Goal: Contribute content: Add original content to the website for others to see

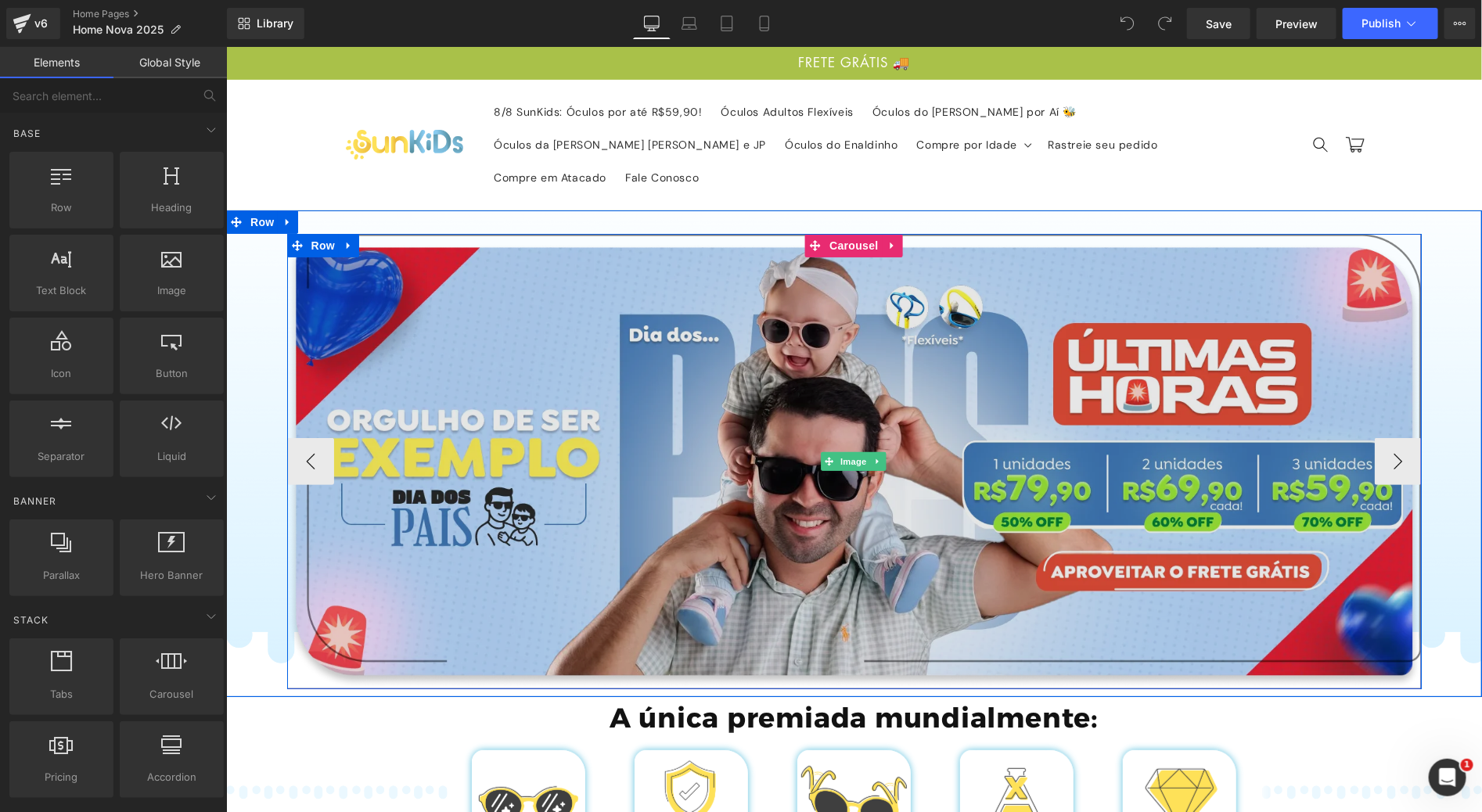
click at [695, 454] on img at bounding box center [853, 460] width 1134 height 455
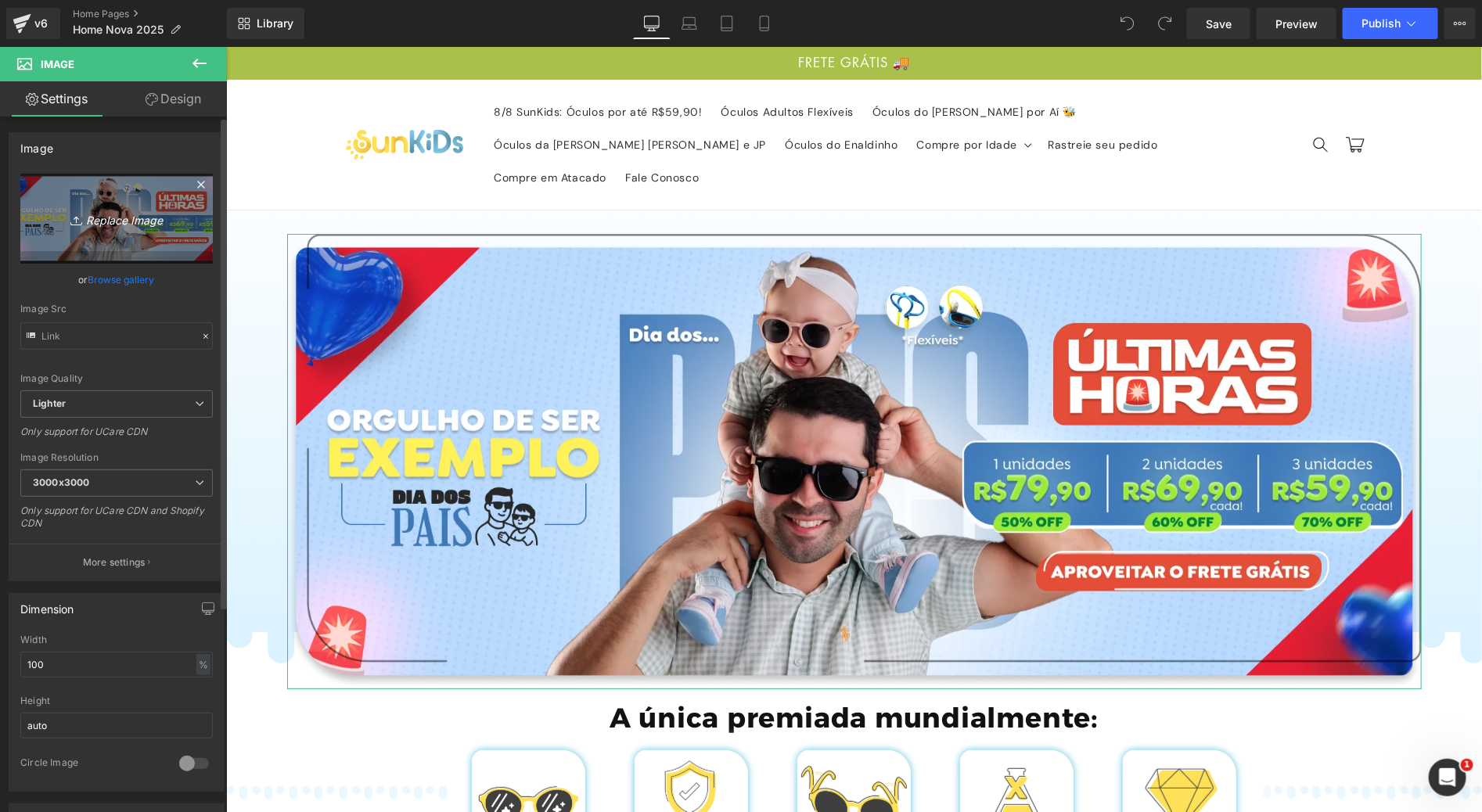
click at [101, 245] on link "Replace Image" at bounding box center [116, 218] width 193 height 90
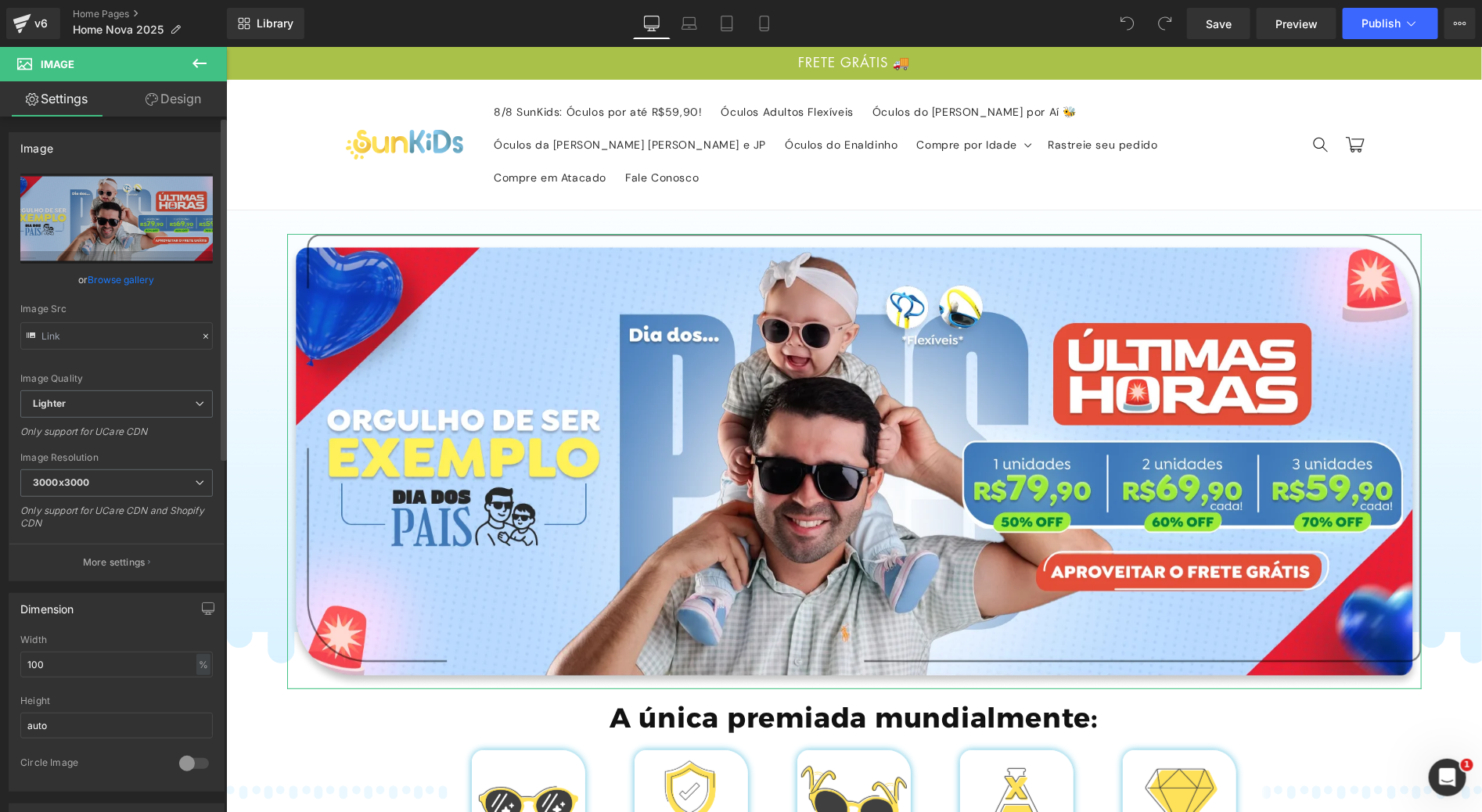
click at [132, 280] on link "Browse gallery" at bounding box center [121, 279] width 67 height 27
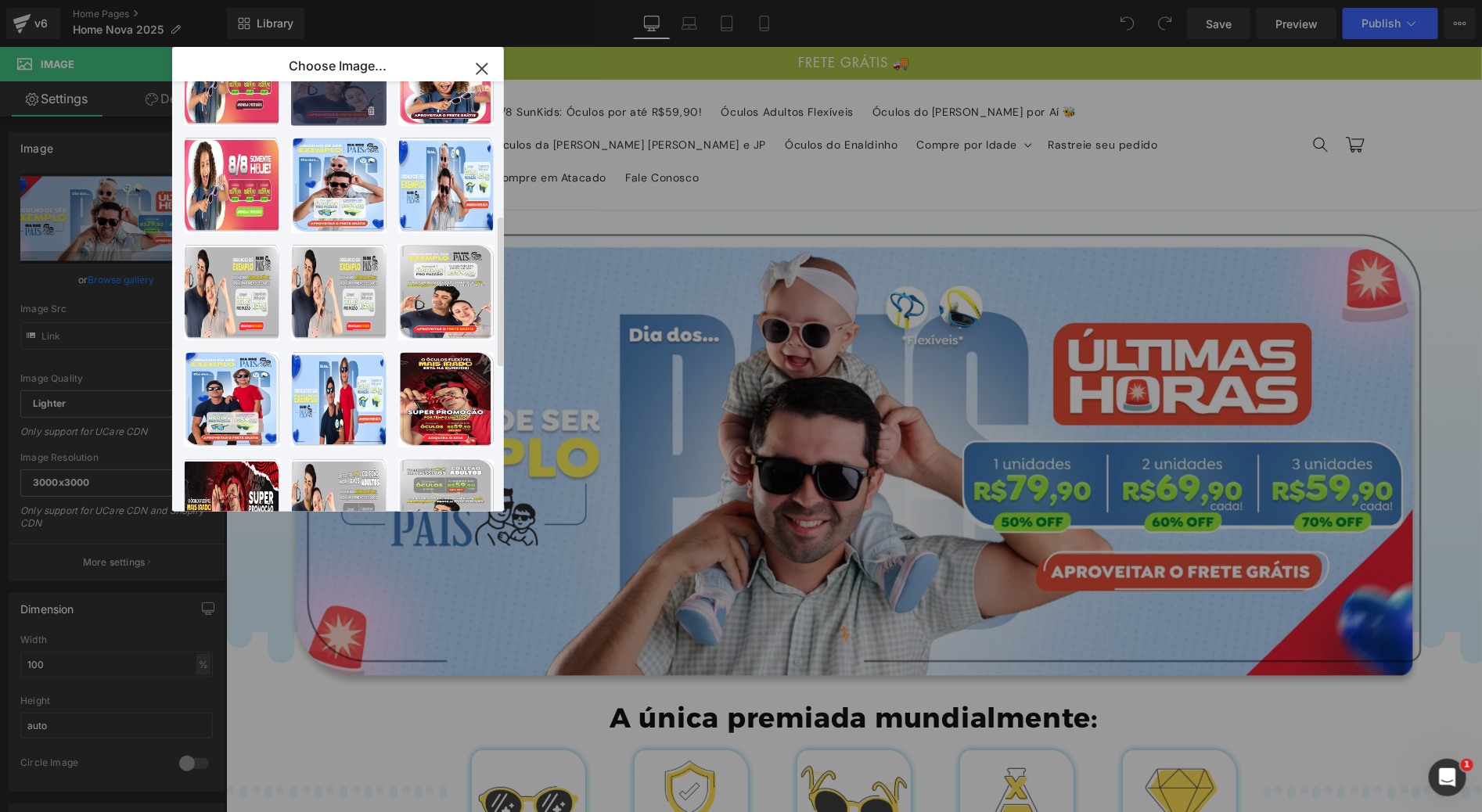
scroll to position [352, 0]
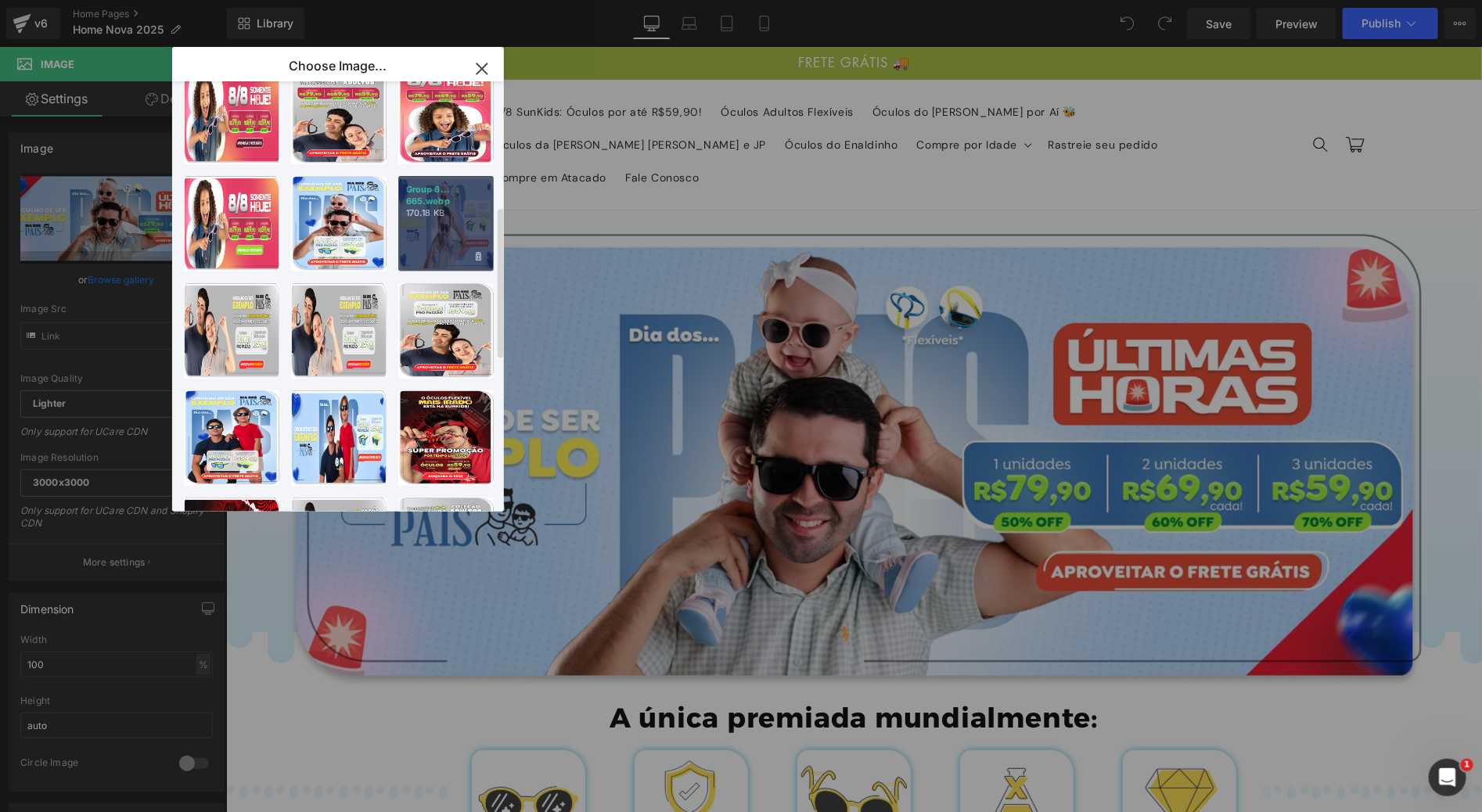
click at [467, 204] on p "Group 6... 665.webp" at bounding box center [445, 195] width 80 height 24
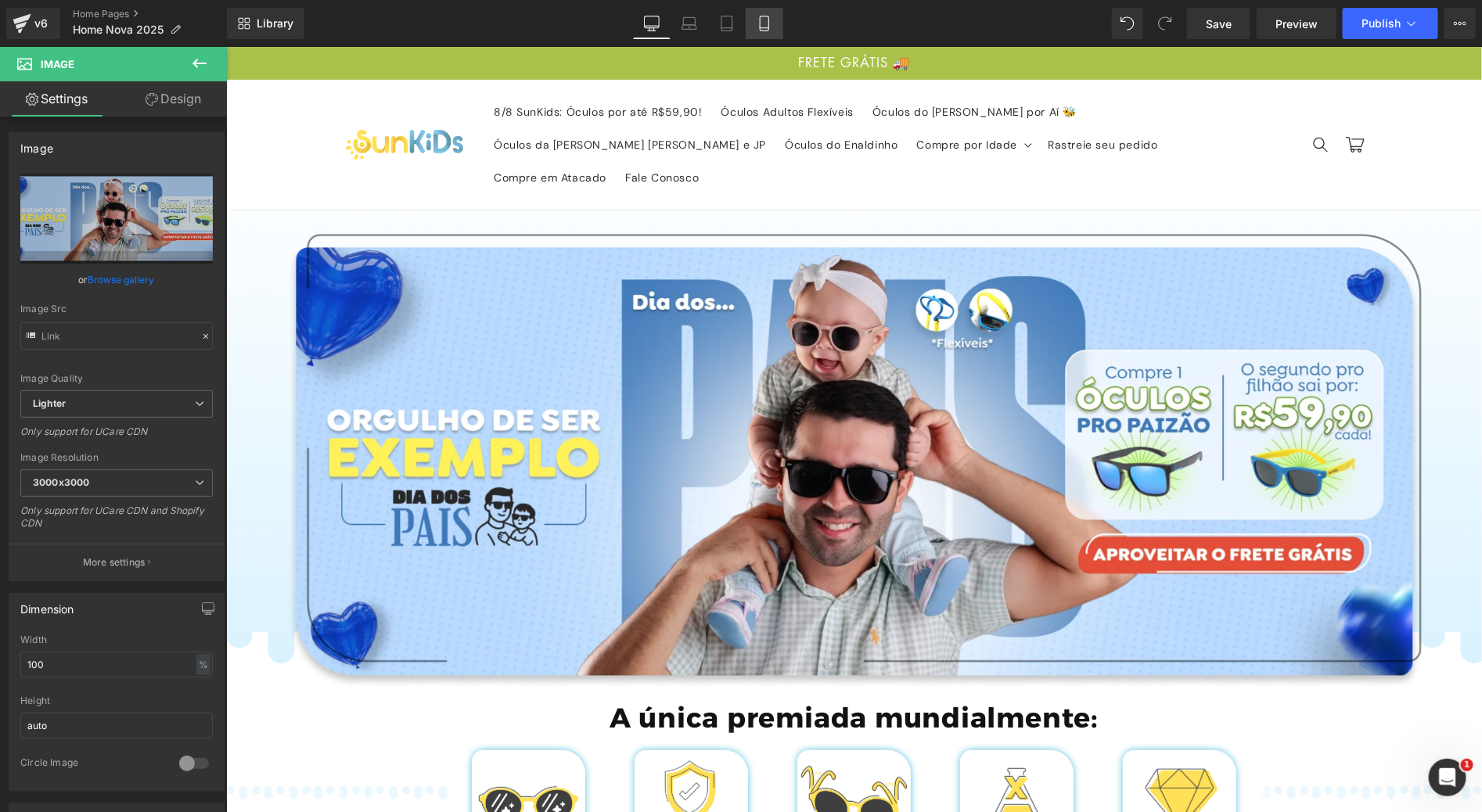
click at [760, 21] on icon at bounding box center [765, 24] width 16 height 16
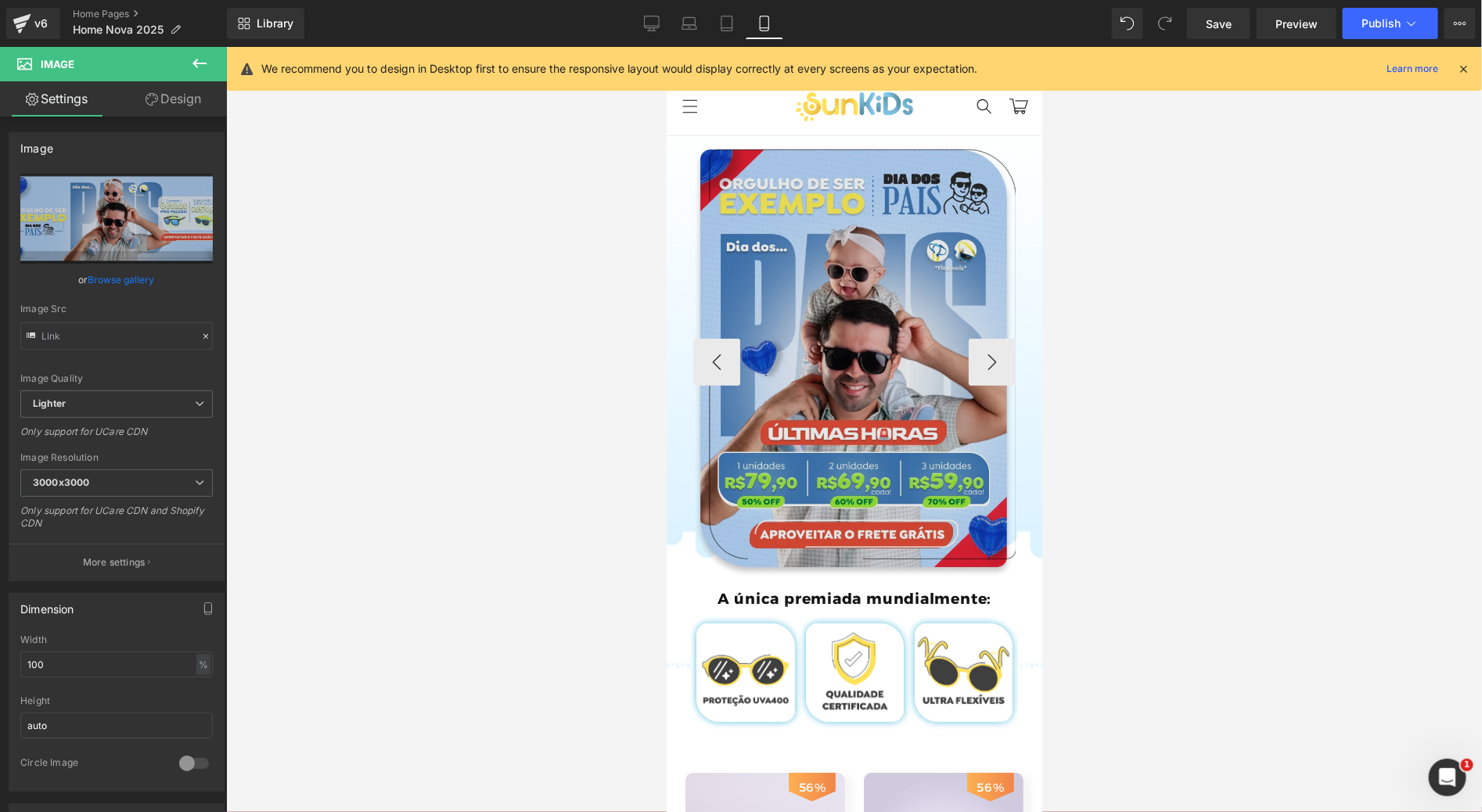
click at [833, 269] on img at bounding box center [854, 361] width 323 height 432
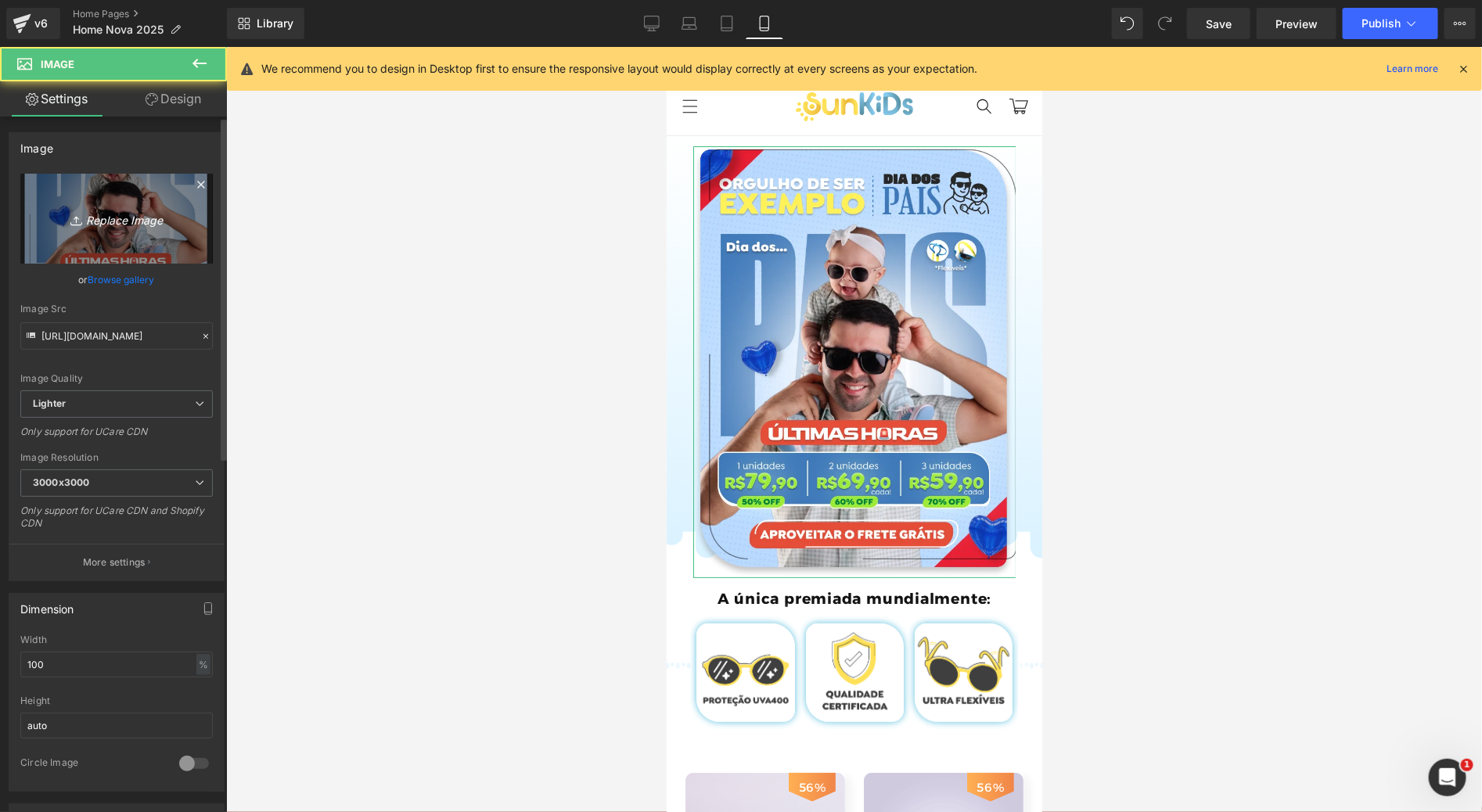
click at [92, 221] on icon "Replace Image" at bounding box center [116, 218] width 125 height 19
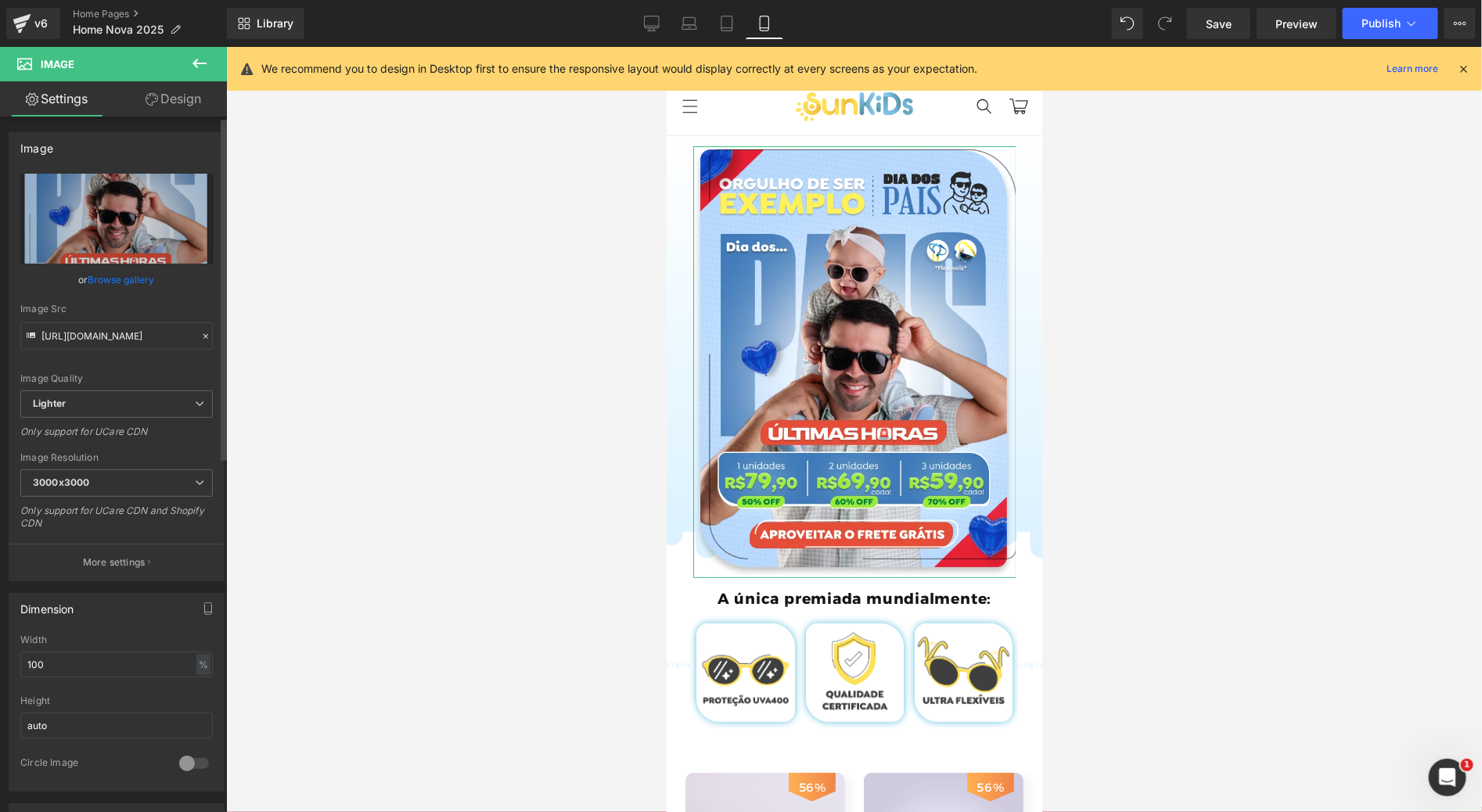
click at [130, 273] on link "Browse gallery" at bounding box center [121, 279] width 67 height 27
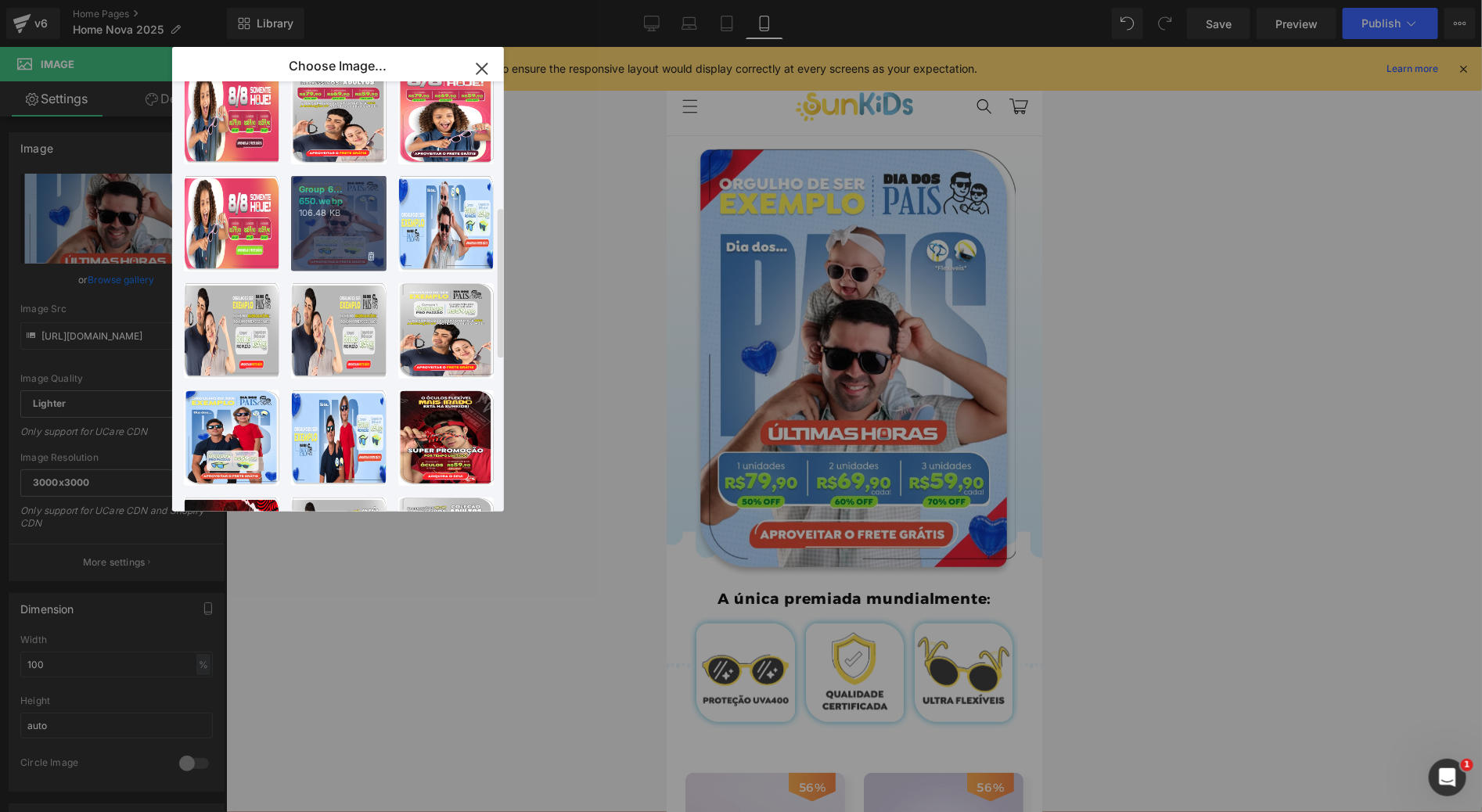
click at [318, 222] on div "Group 6... 650.webp 106.48 KB" at bounding box center [339, 223] width 95 height 95
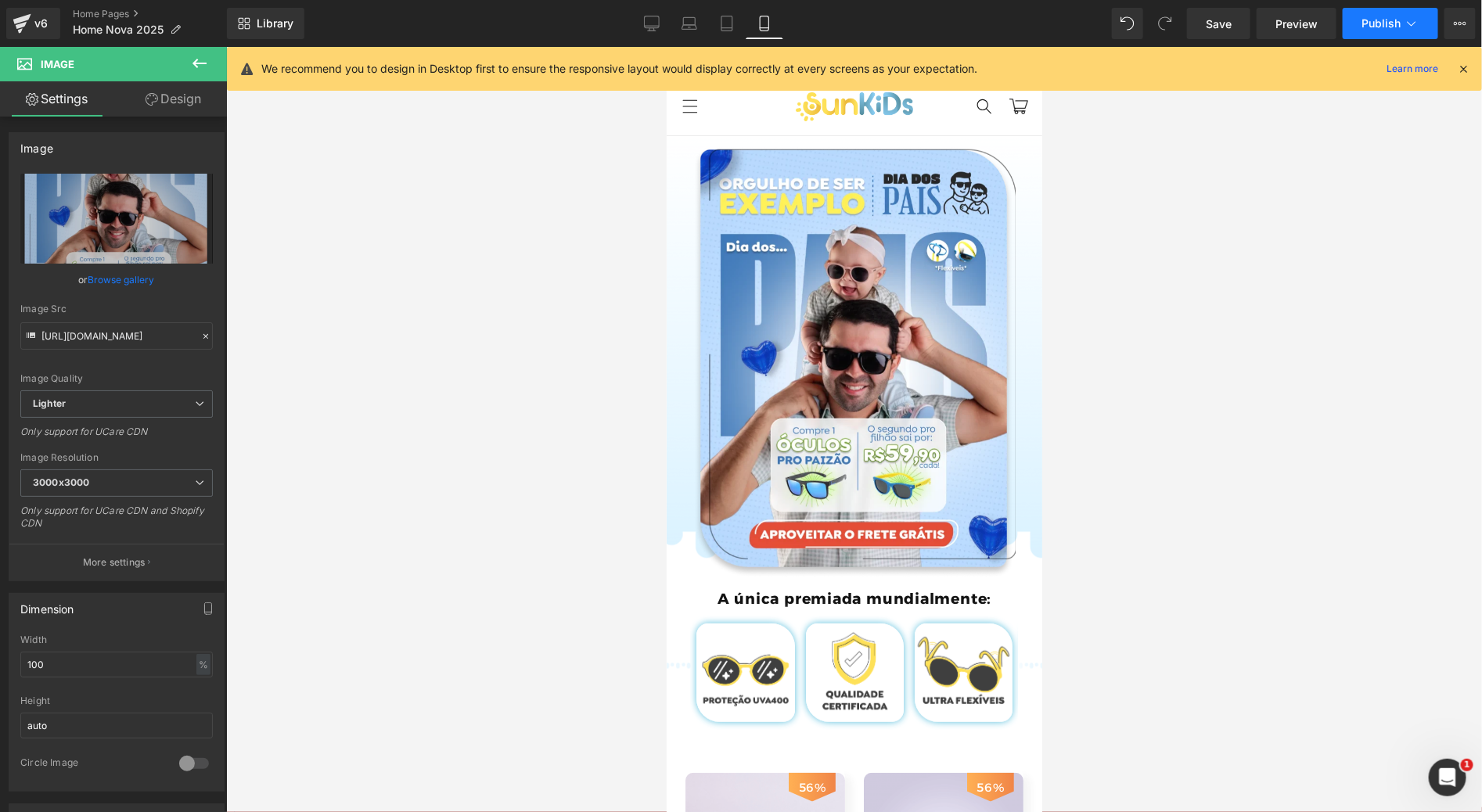
click at [1409, 36] on button "Publish" at bounding box center [1390, 24] width 95 height 32
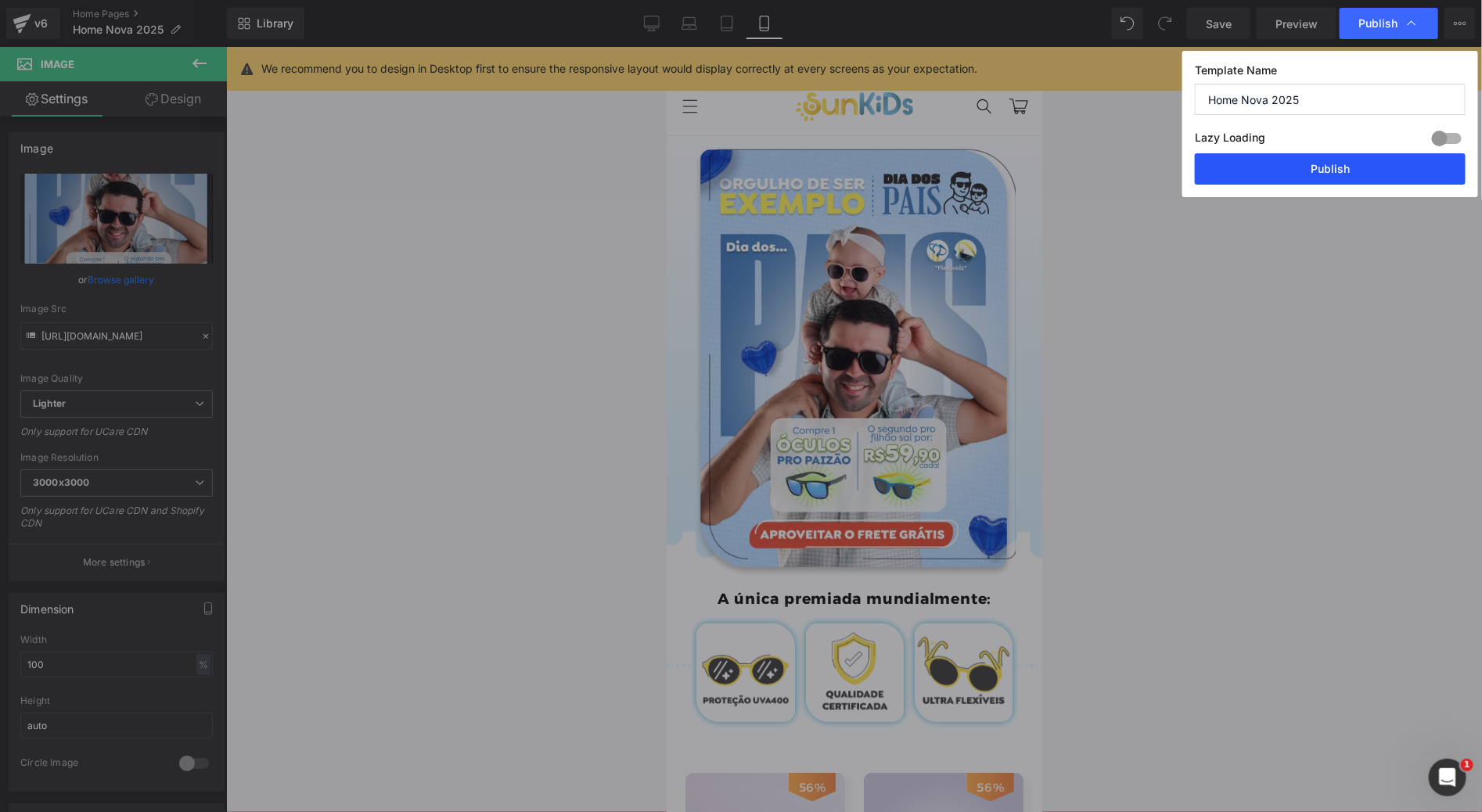
click at [1305, 174] on button "Publish" at bounding box center [1330, 169] width 271 height 32
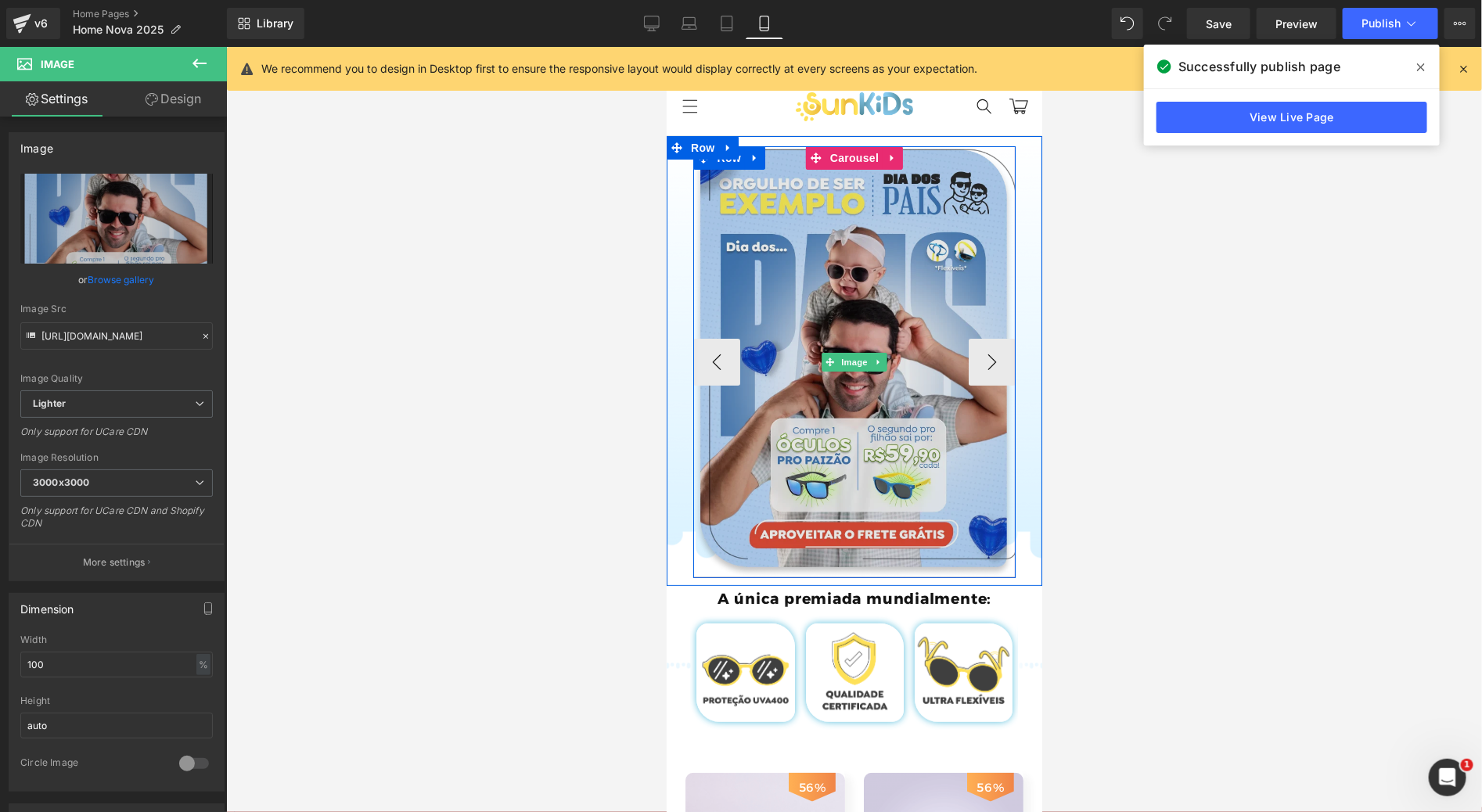
click at [818, 305] on img at bounding box center [854, 361] width 323 height 432
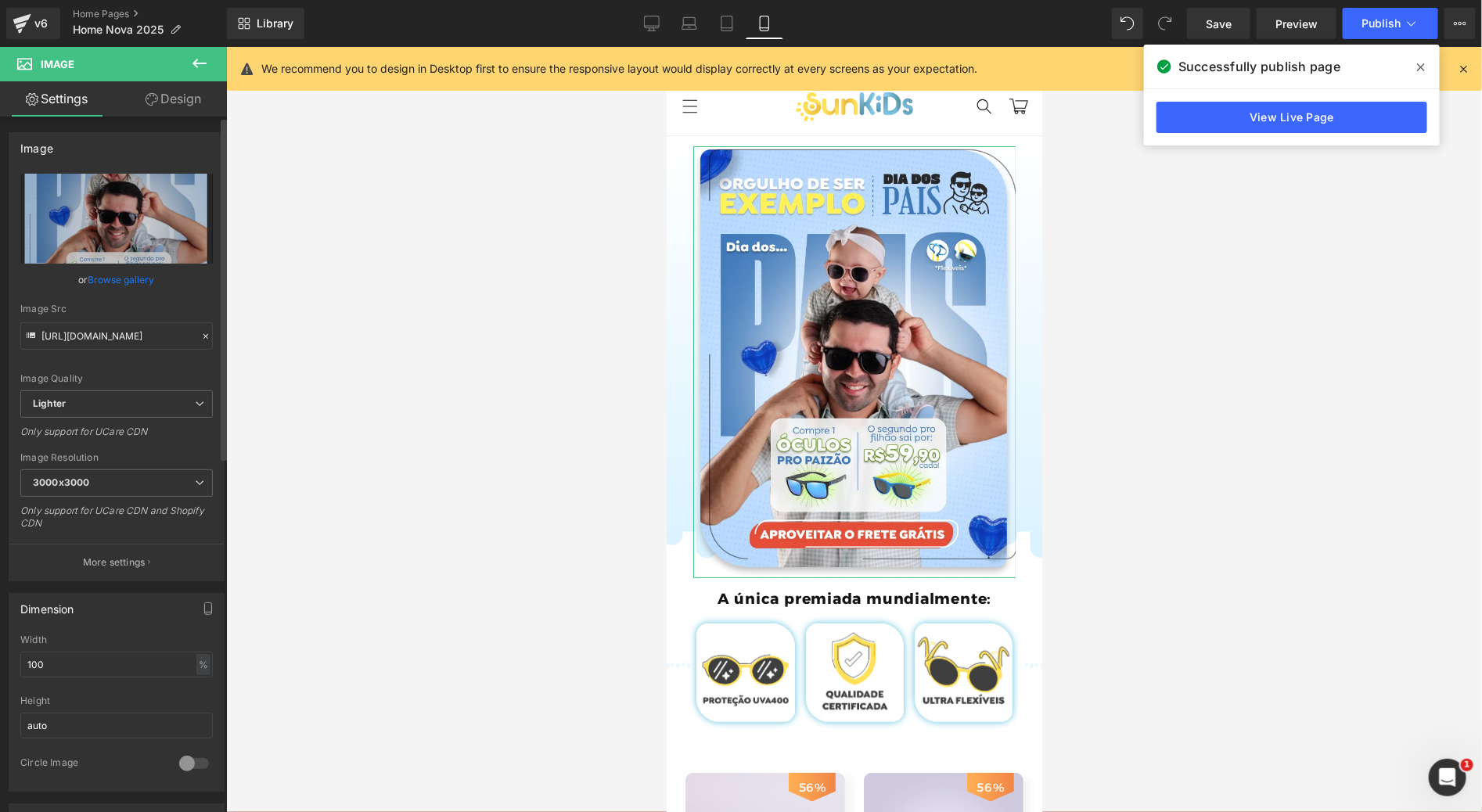
click at [139, 284] on link "Browse gallery" at bounding box center [121, 279] width 67 height 27
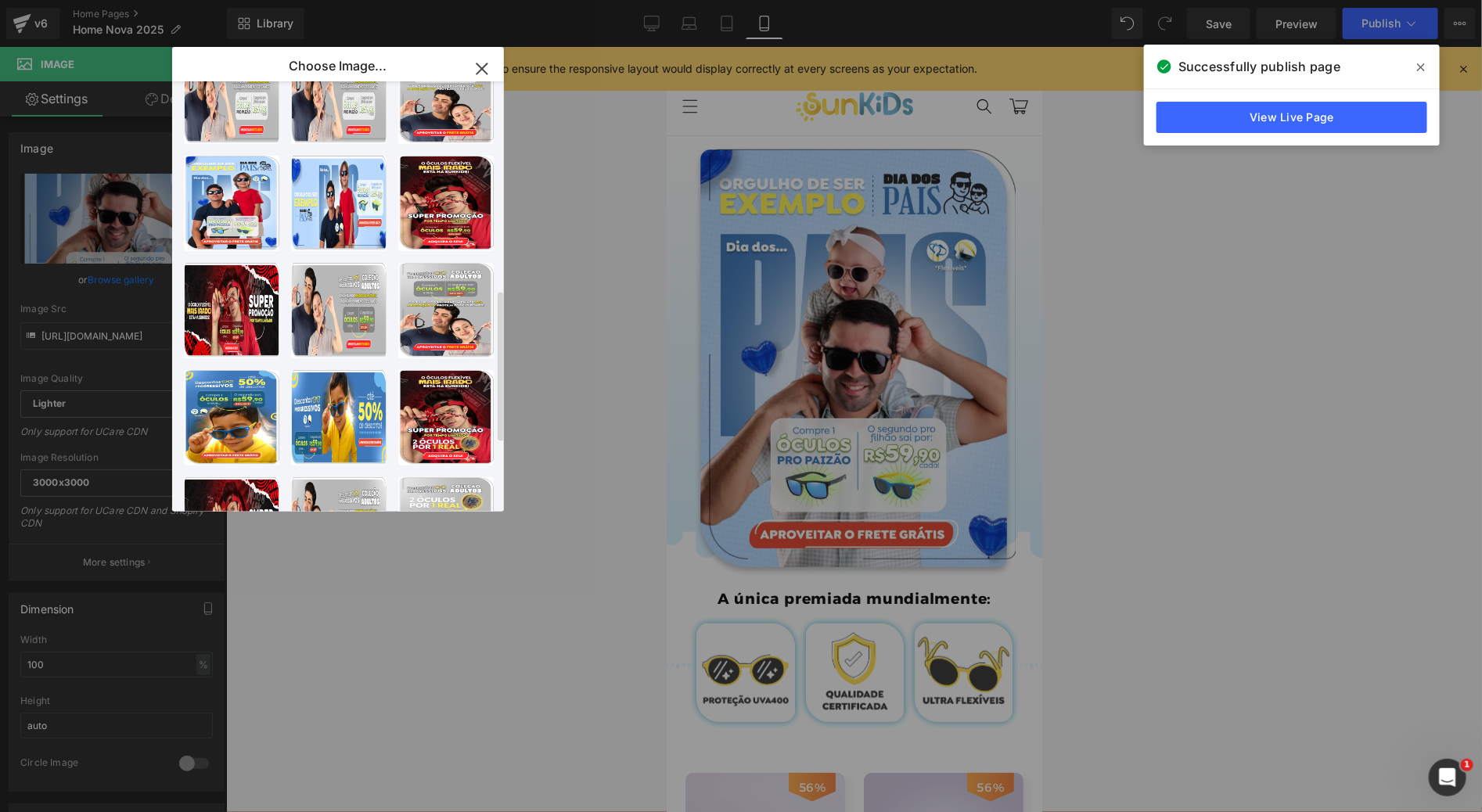
scroll to position [704, 0]
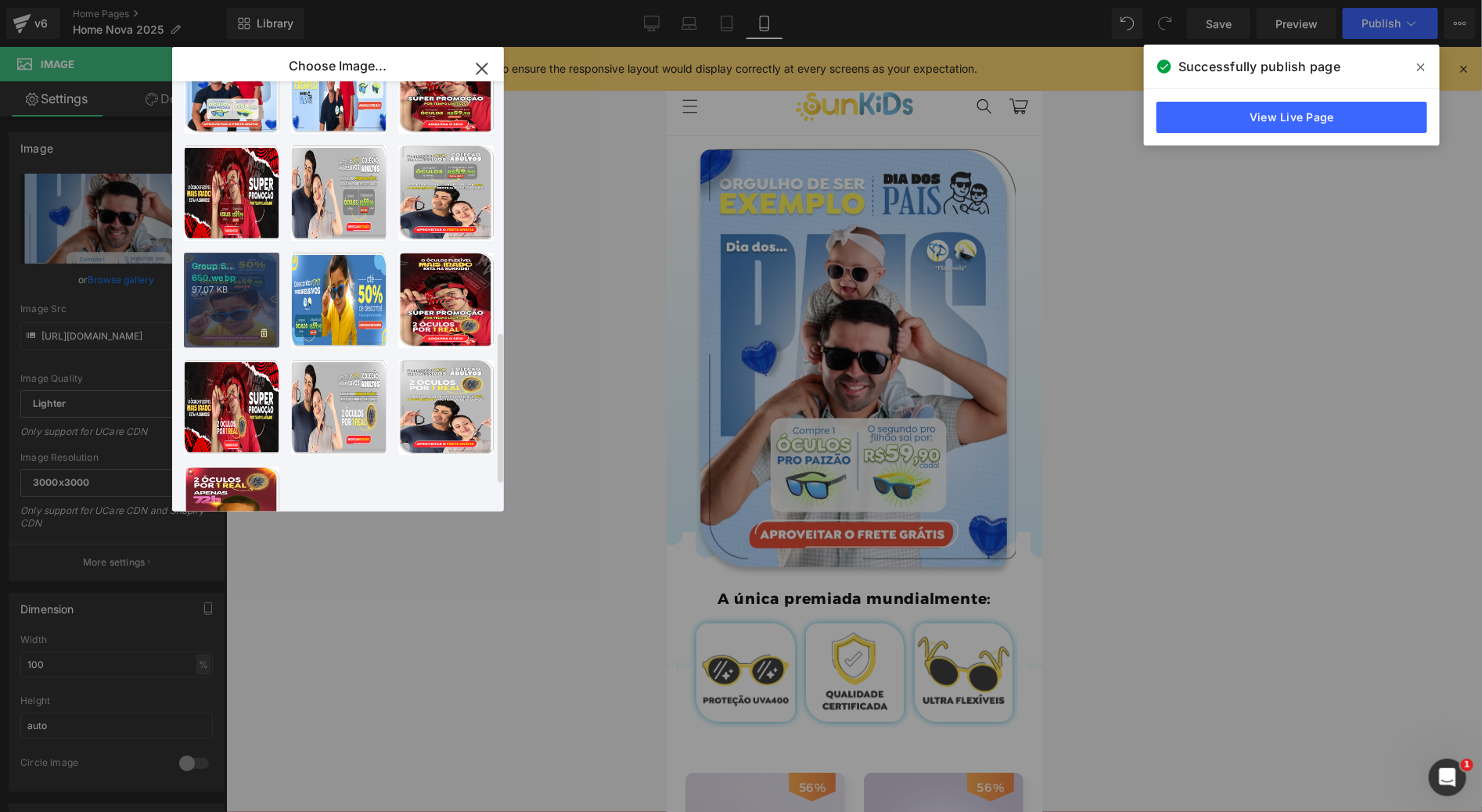
click at [257, 293] on p "97.07 KB" at bounding box center [231, 289] width 80 height 11
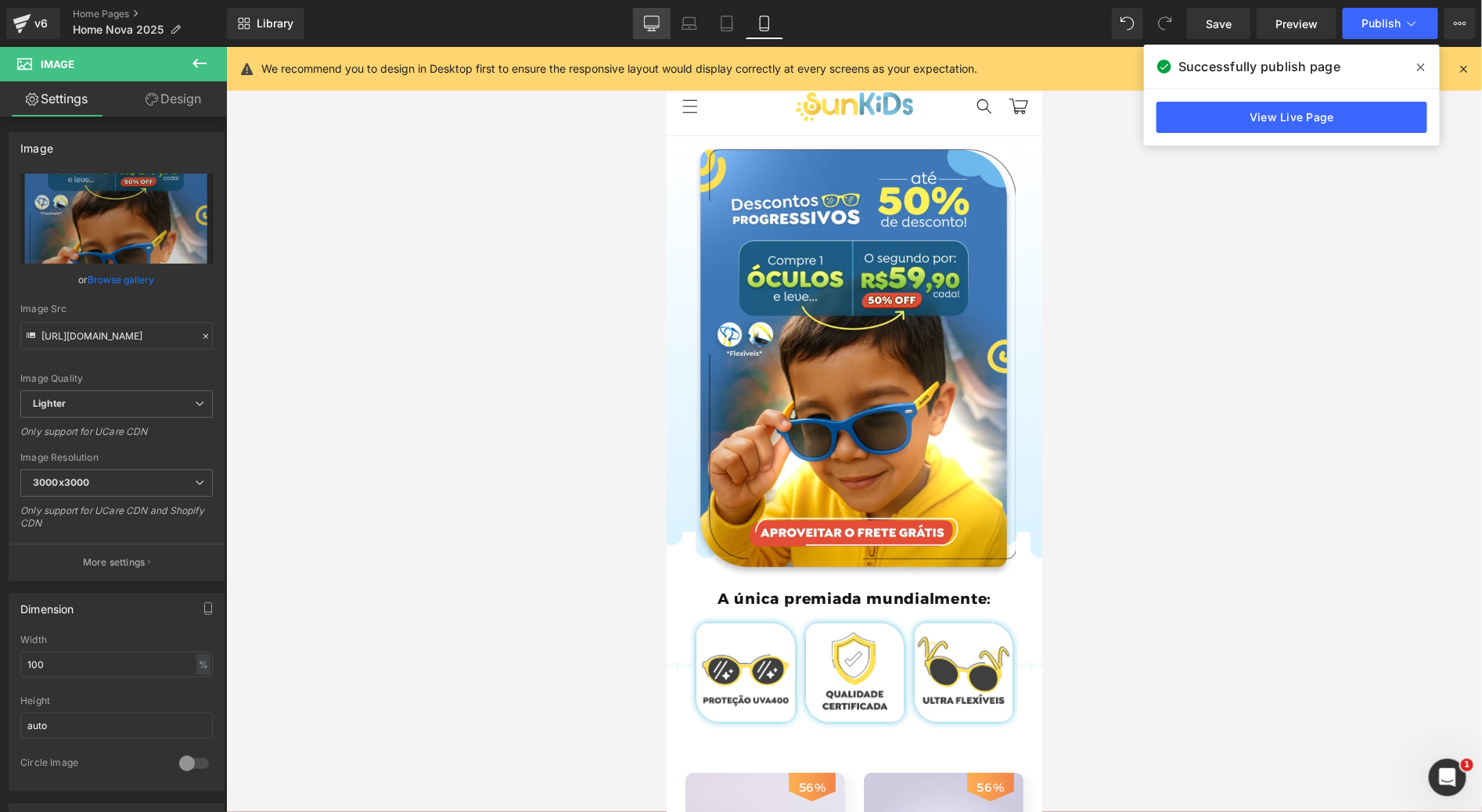
click at [665, 24] on link "Desktop" at bounding box center [651, 24] width 38 height 32
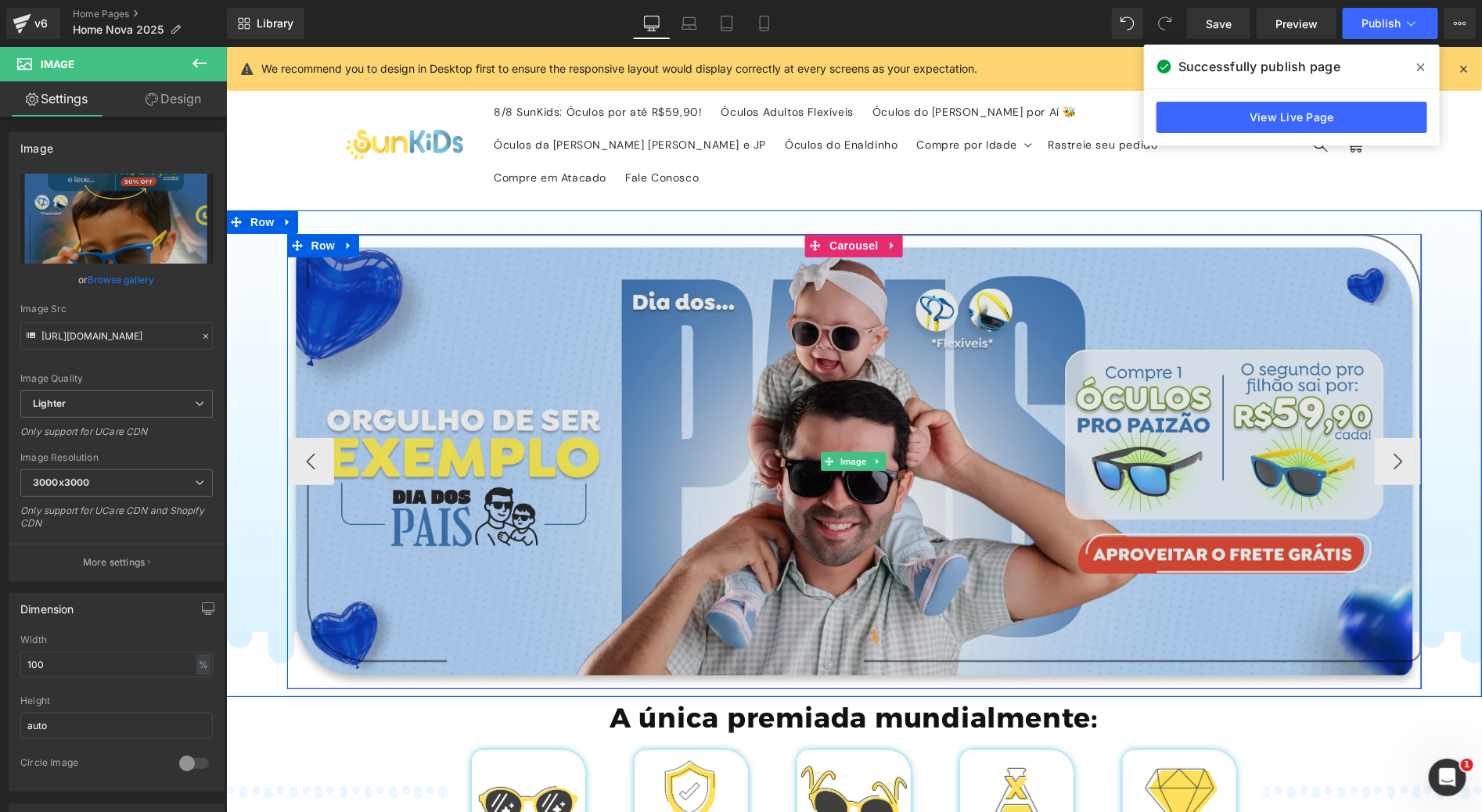
click at [794, 302] on img at bounding box center [853, 460] width 1134 height 455
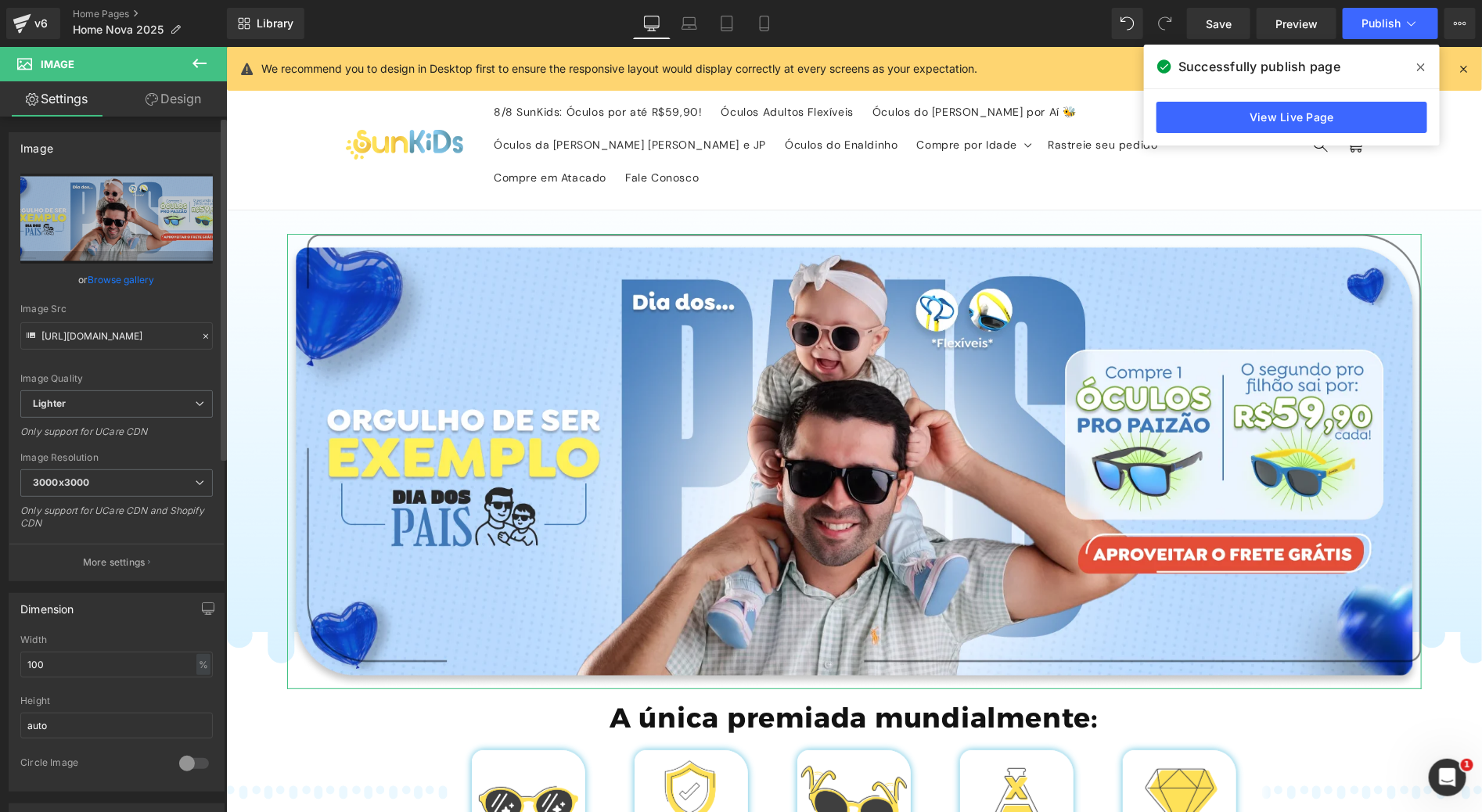
click at [127, 275] on link "Browse gallery" at bounding box center [121, 279] width 67 height 27
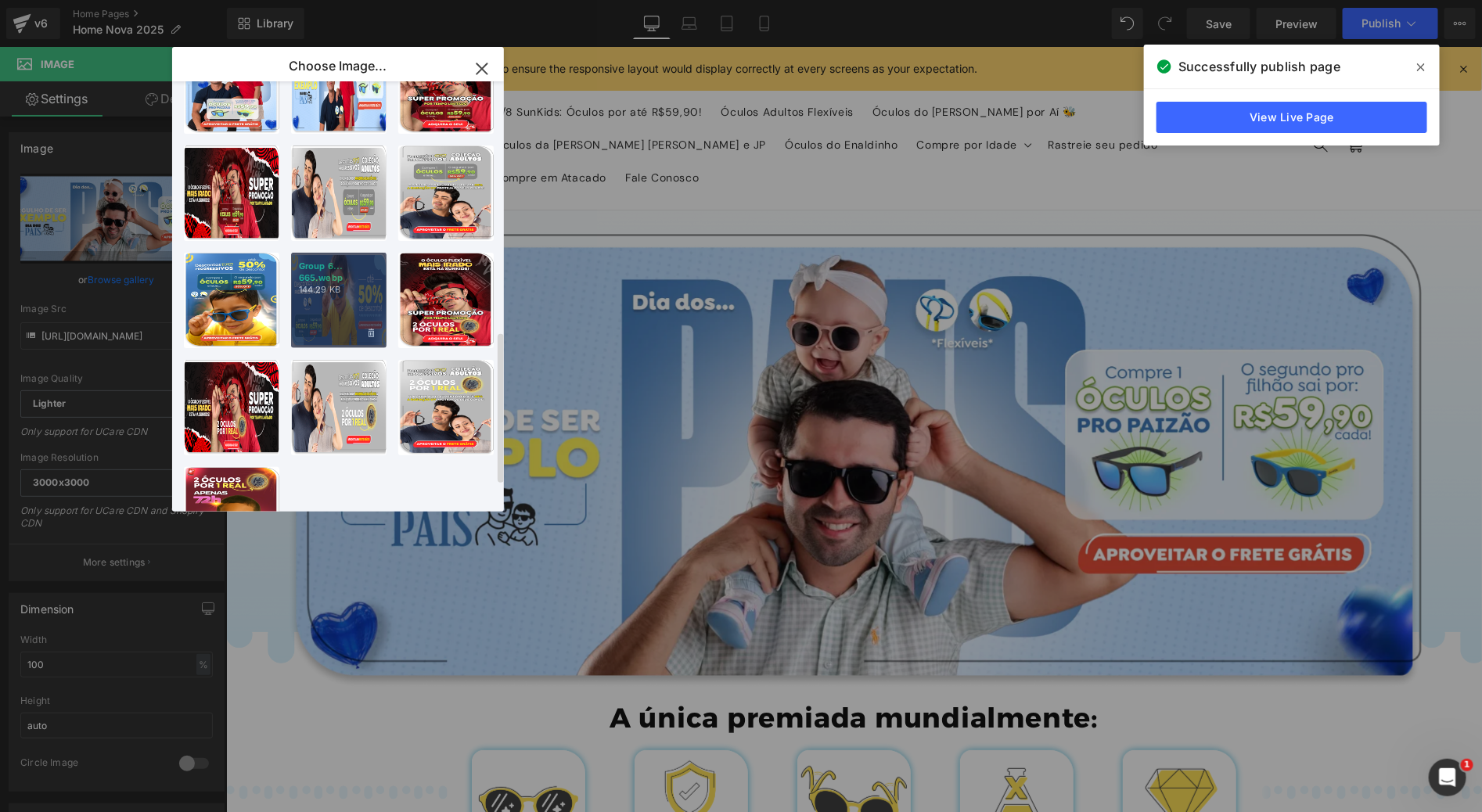
click at [346, 306] on div "Group 6... 665.webp 144.29 KB" at bounding box center [339, 300] width 95 height 95
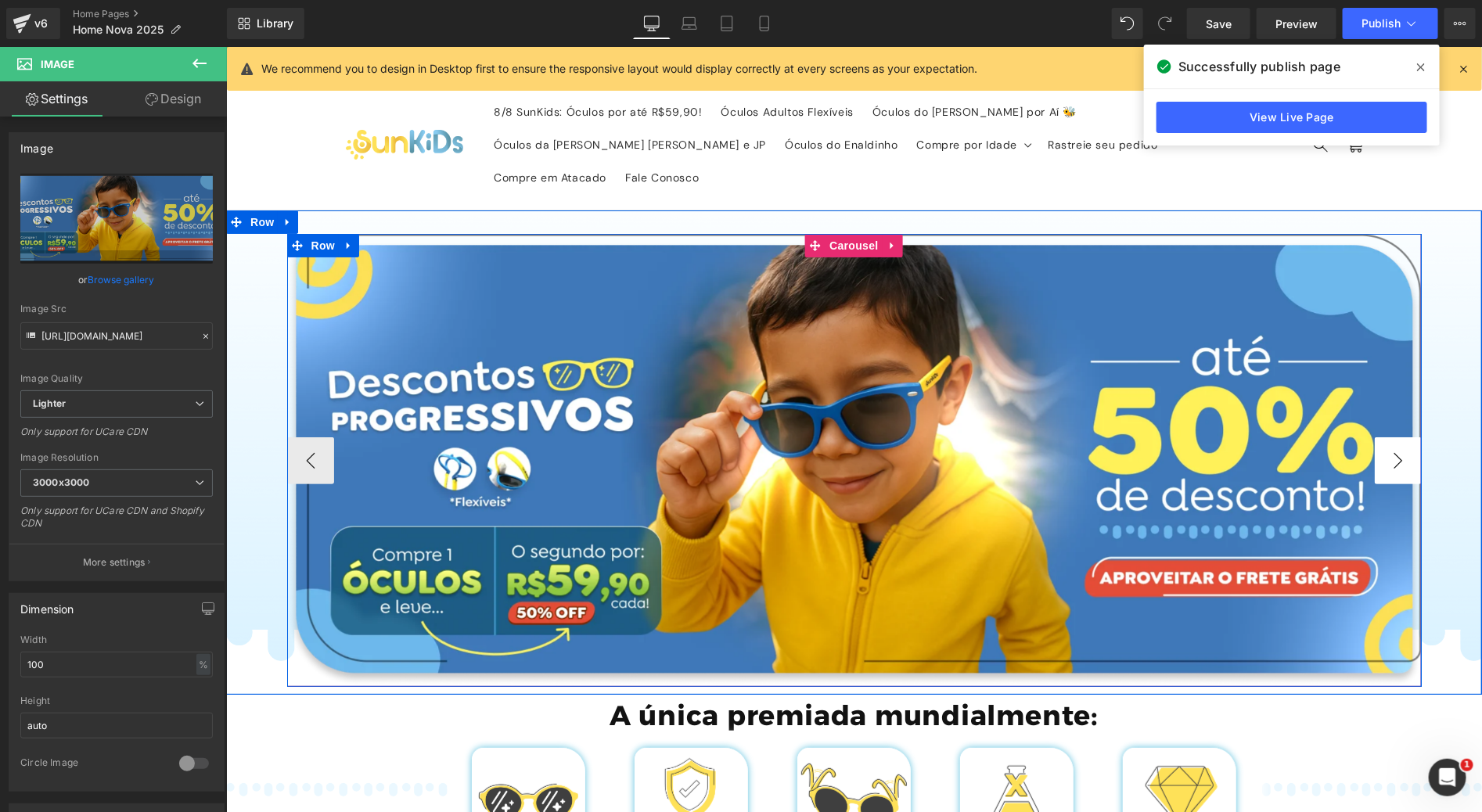
click at [1388, 436] on button "›" at bounding box center [1397, 459] width 47 height 47
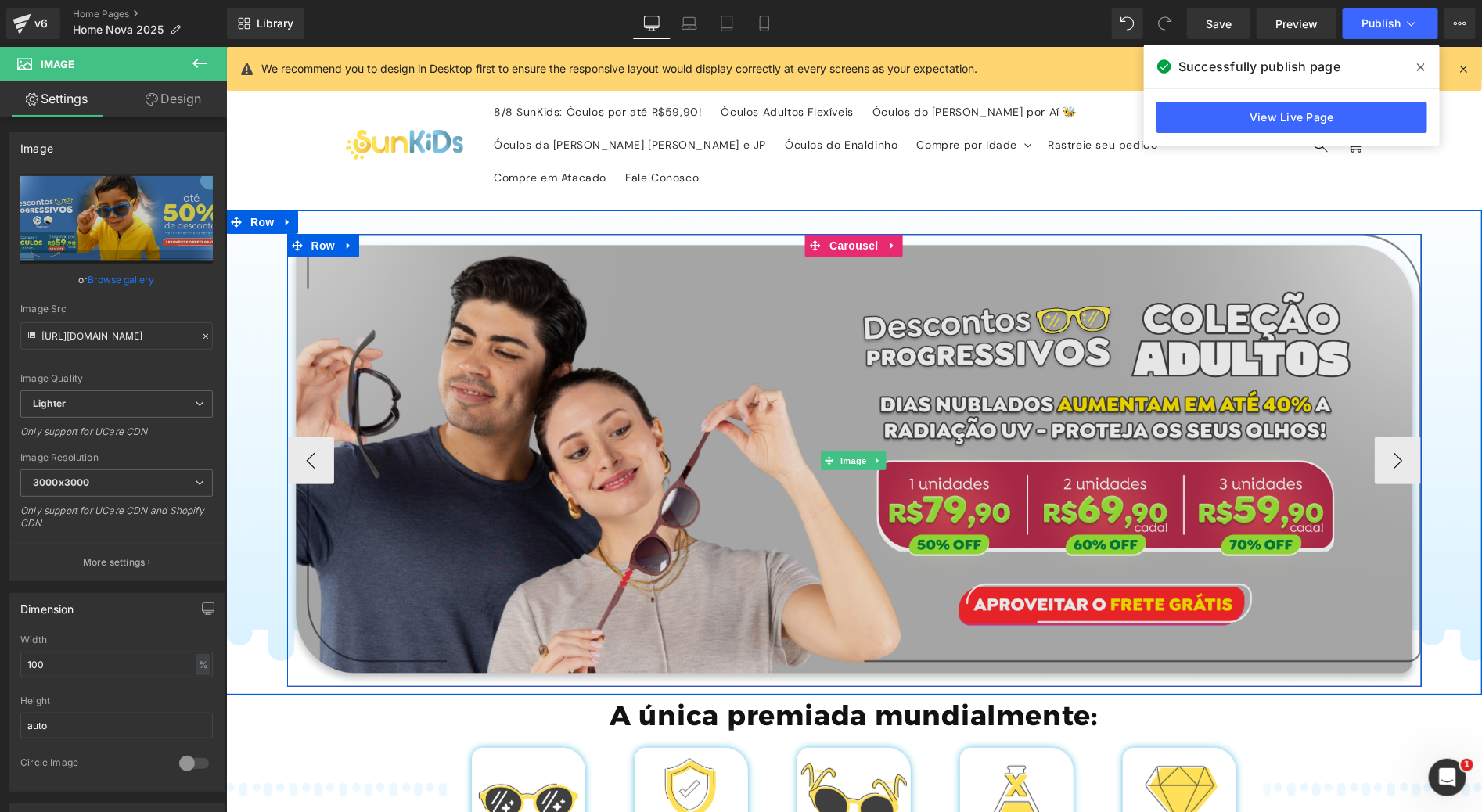
click at [695, 326] on img at bounding box center [853, 459] width 1134 height 452
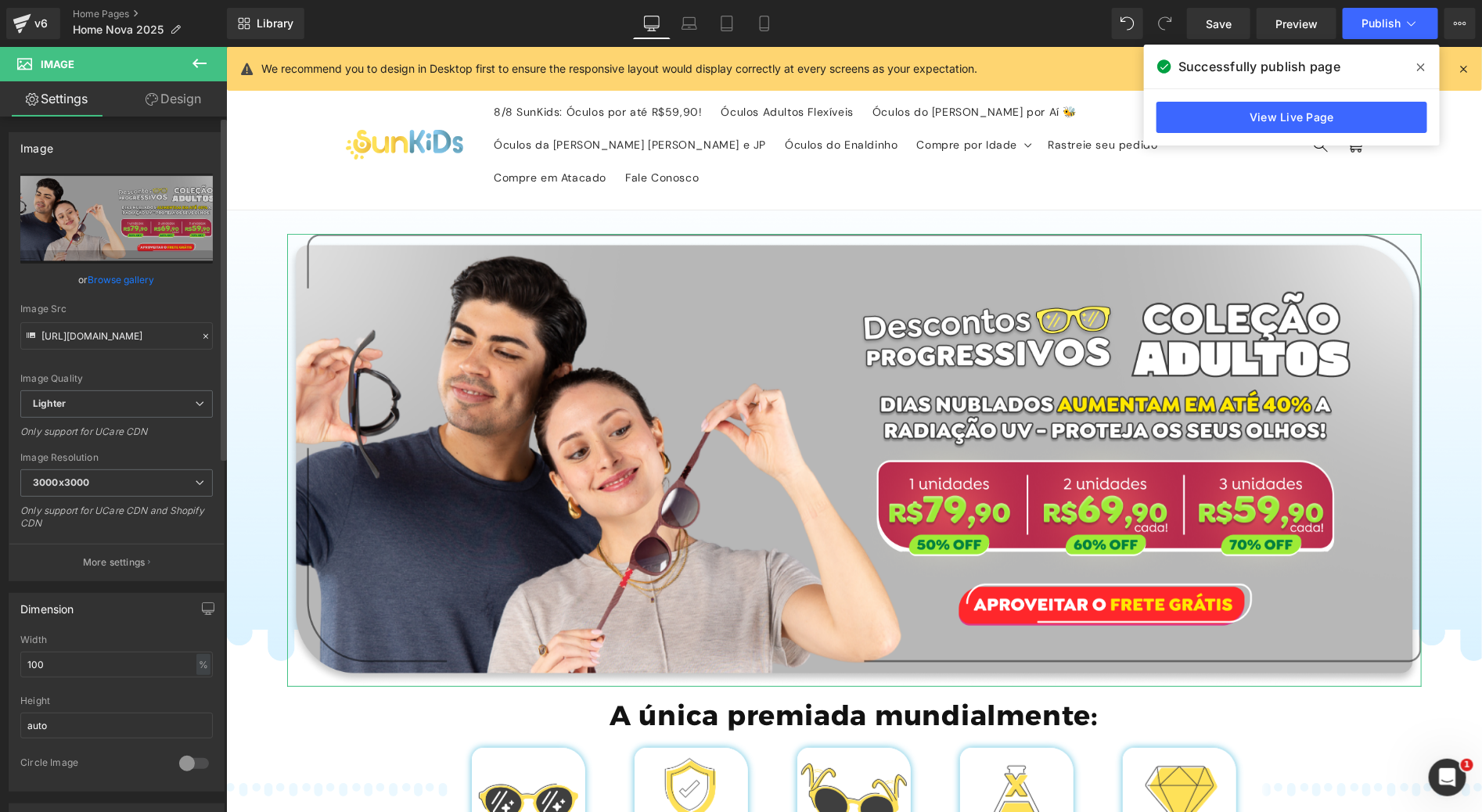
click at [128, 280] on link "Browse gallery" at bounding box center [121, 279] width 67 height 27
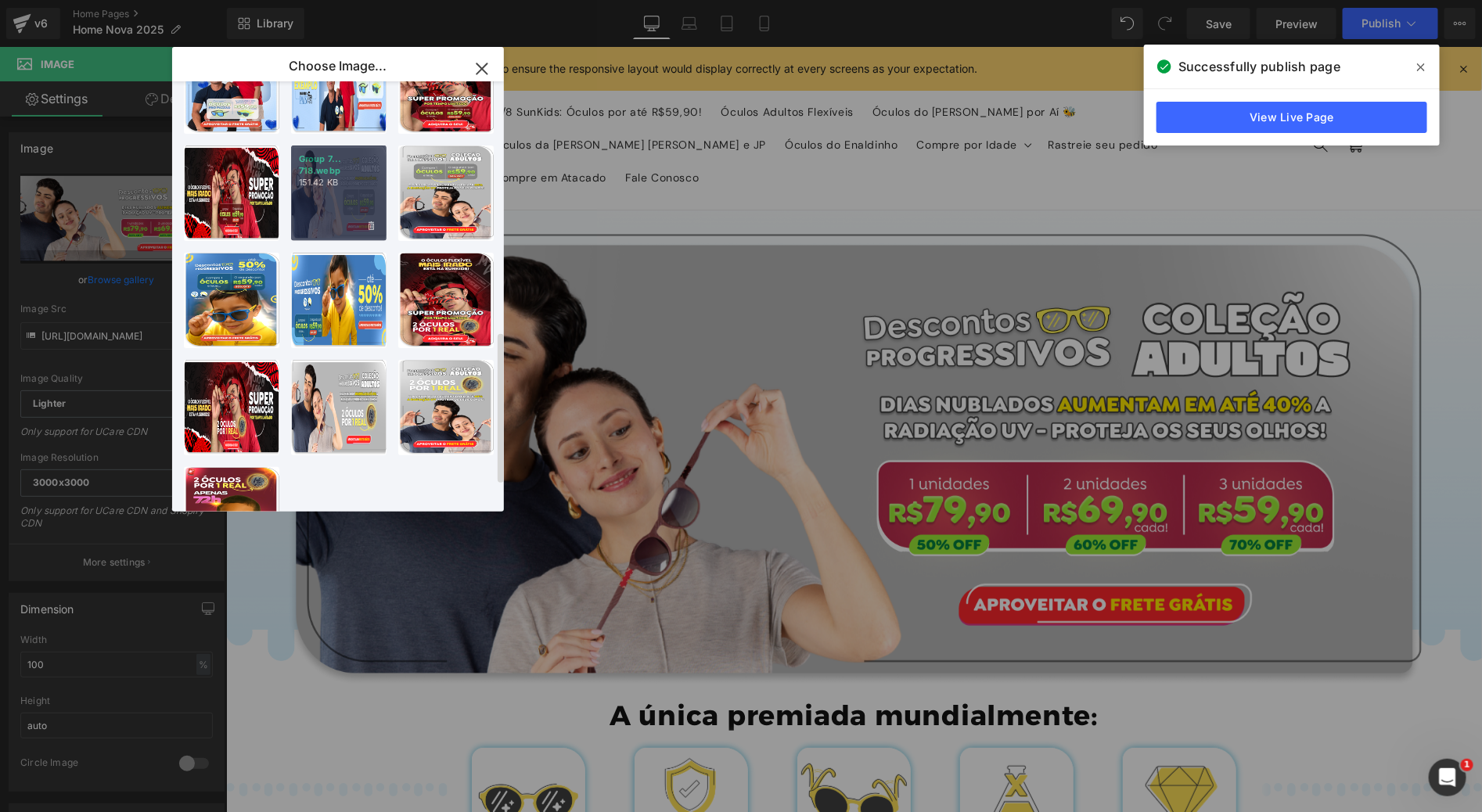
click at [348, 197] on div "Group 7... 718.webp 151.42 KB" at bounding box center [339, 193] width 95 height 95
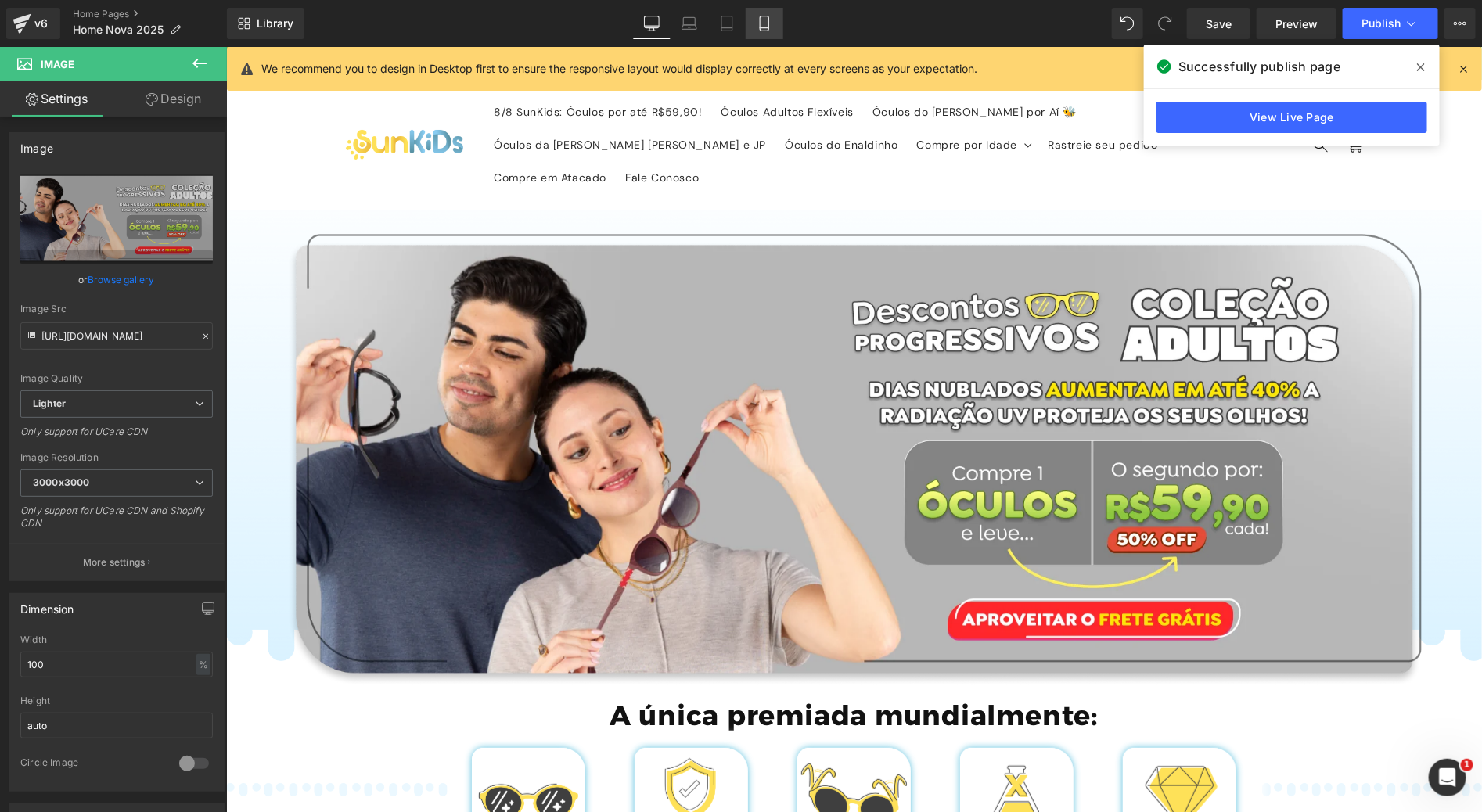
click at [774, 28] on link "Mobile" at bounding box center [764, 24] width 38 height 32
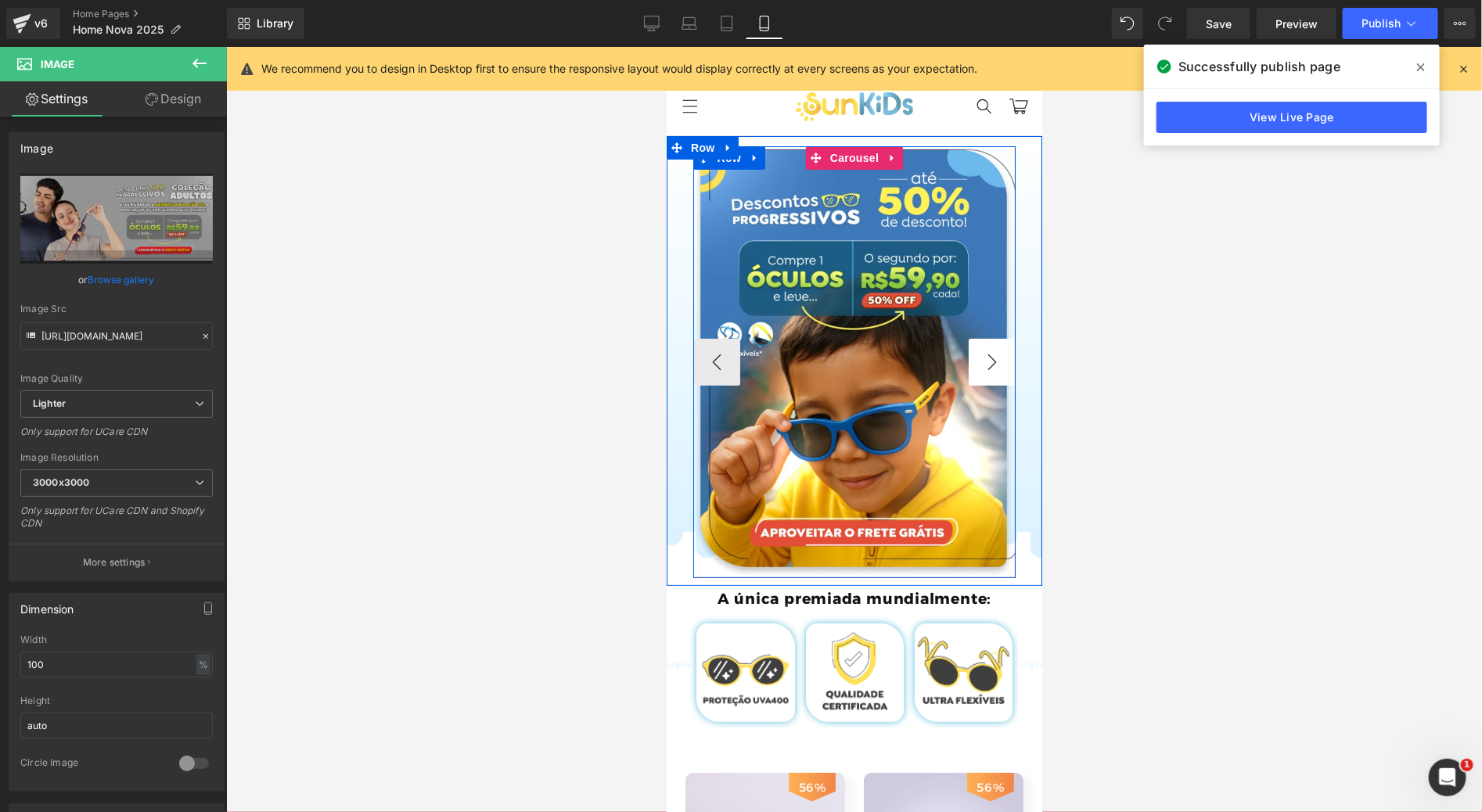
click at [981, 356] on button "›" at bounding box center [991, 361] width 47 height 47
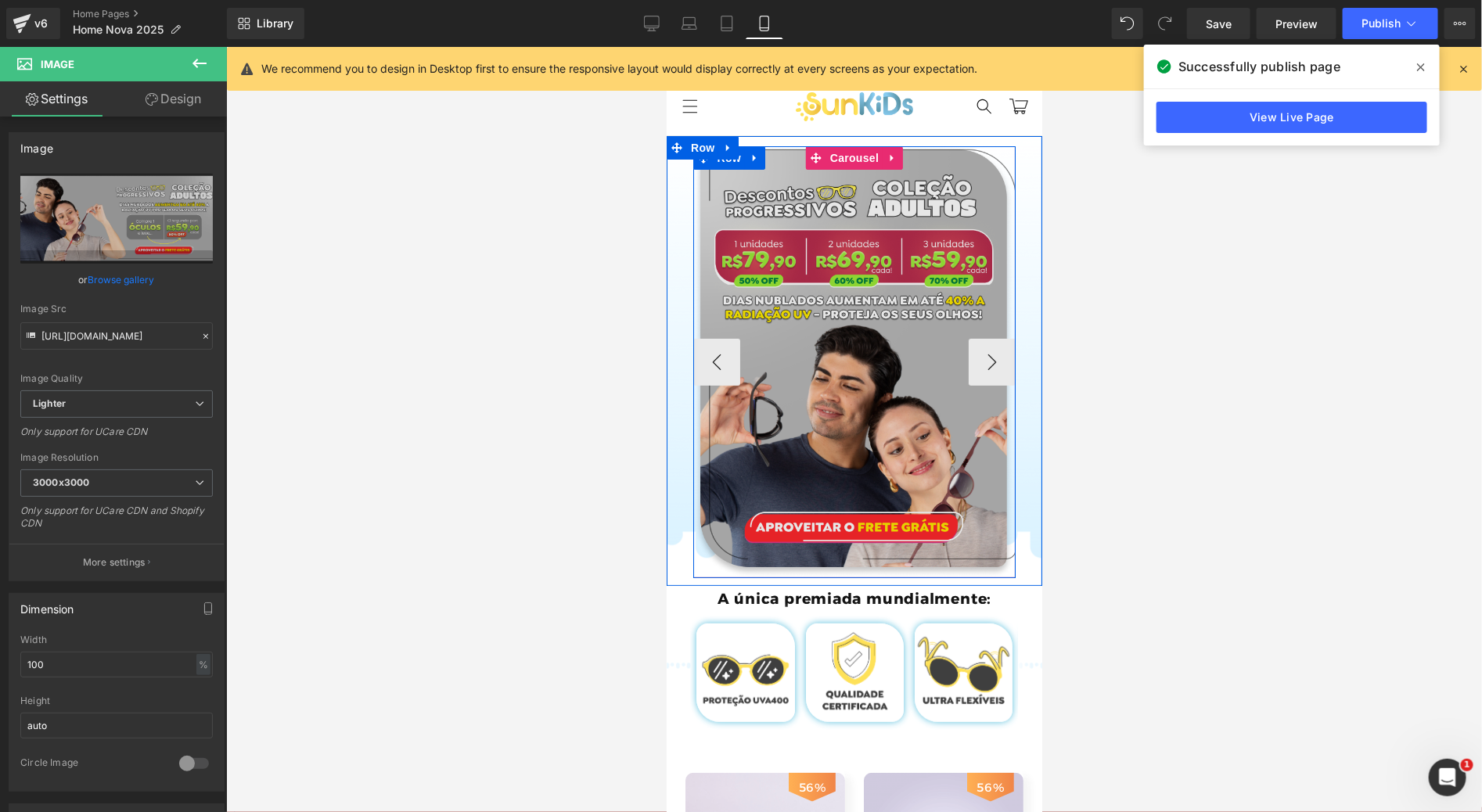
click at [914, 305] on img at bounding box center [854, 361] width 323 height 432
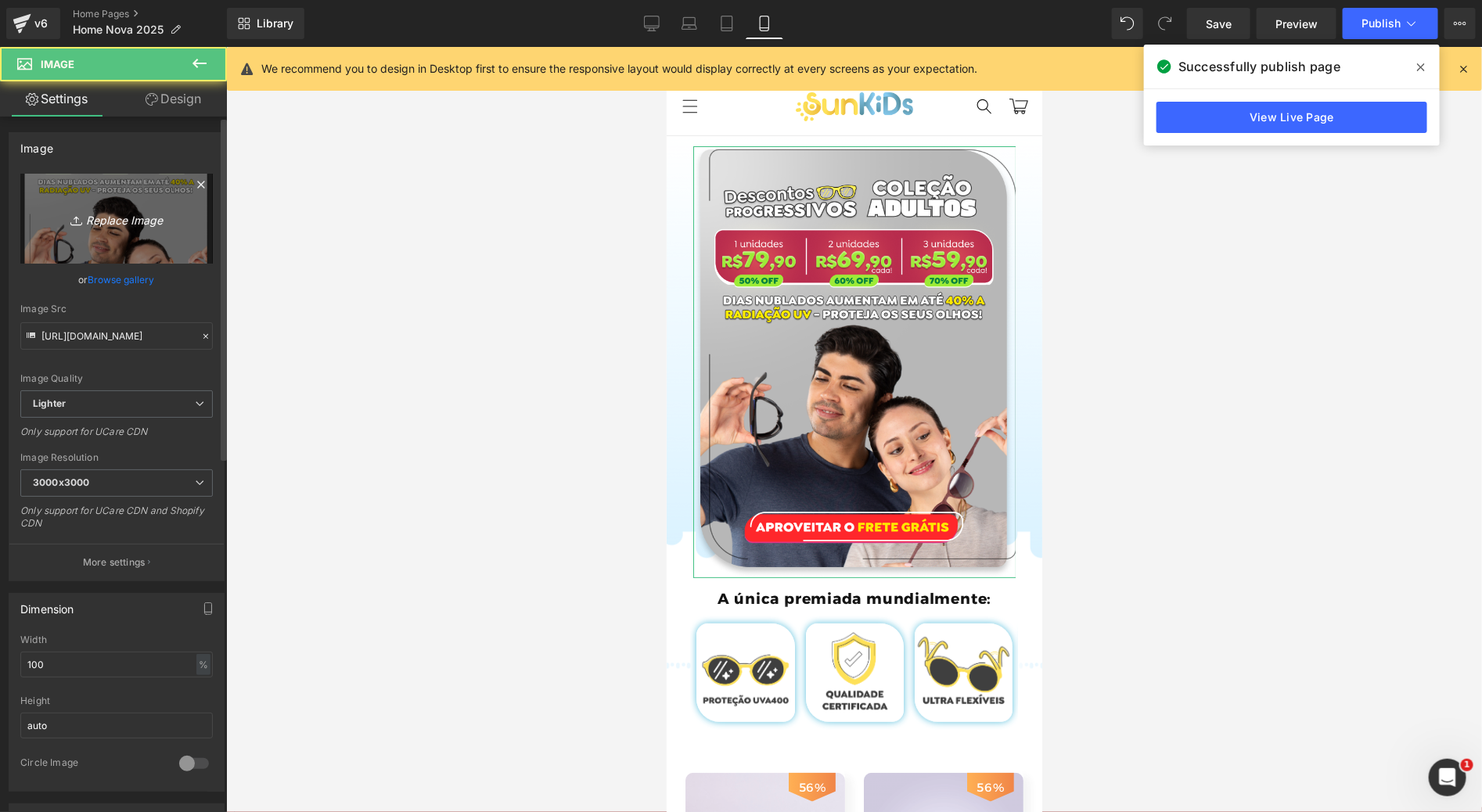
click at [103, 246] on link "Replace Image" at bounding box center [116, 218] width 193 height 90
click at [114, 261] on link "Replace Image" at bounding box center [116, 218] width 193 height 90
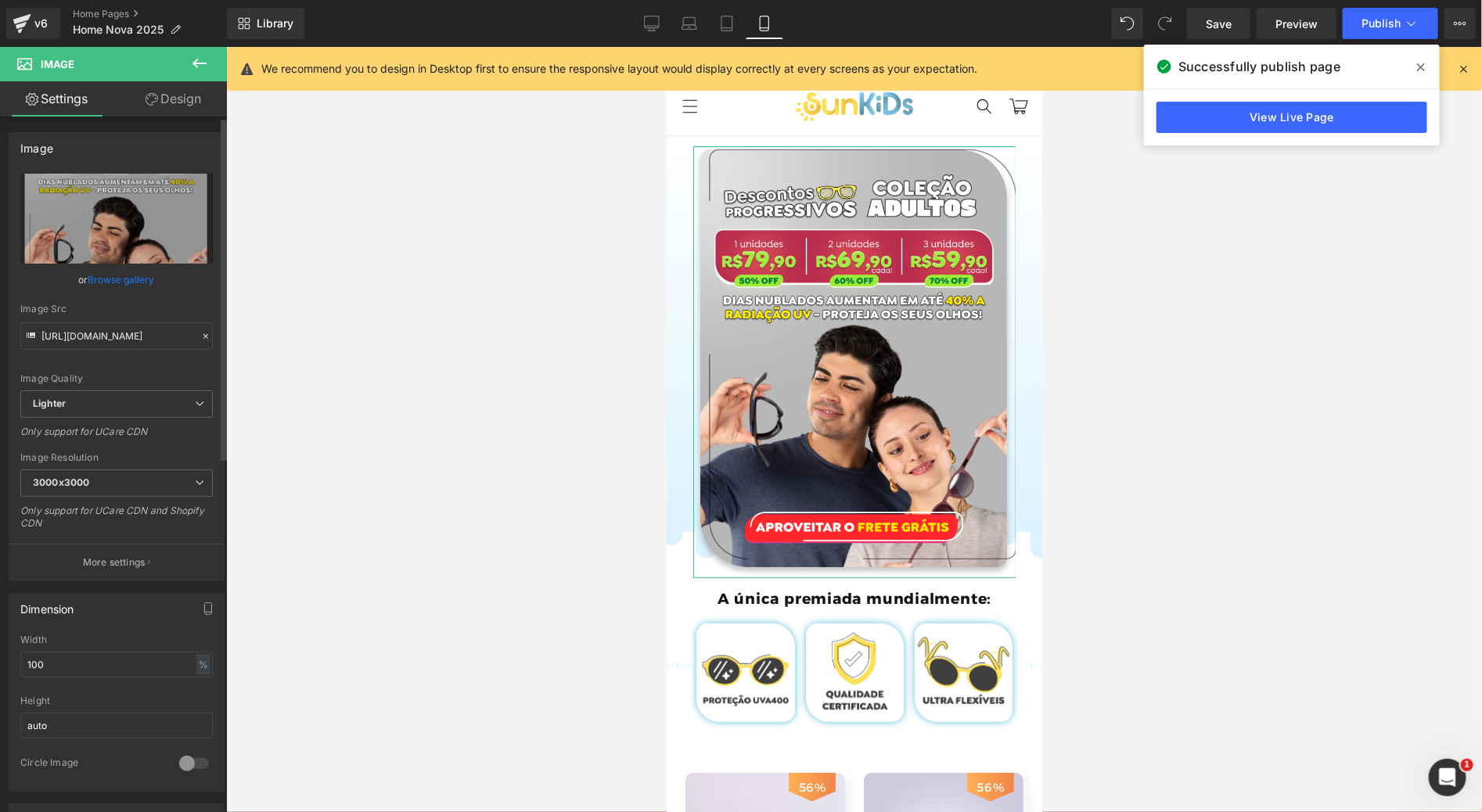
click at [134, 286] on link "Browse gallery" at bounding box center [121, 279] width 67 height 27
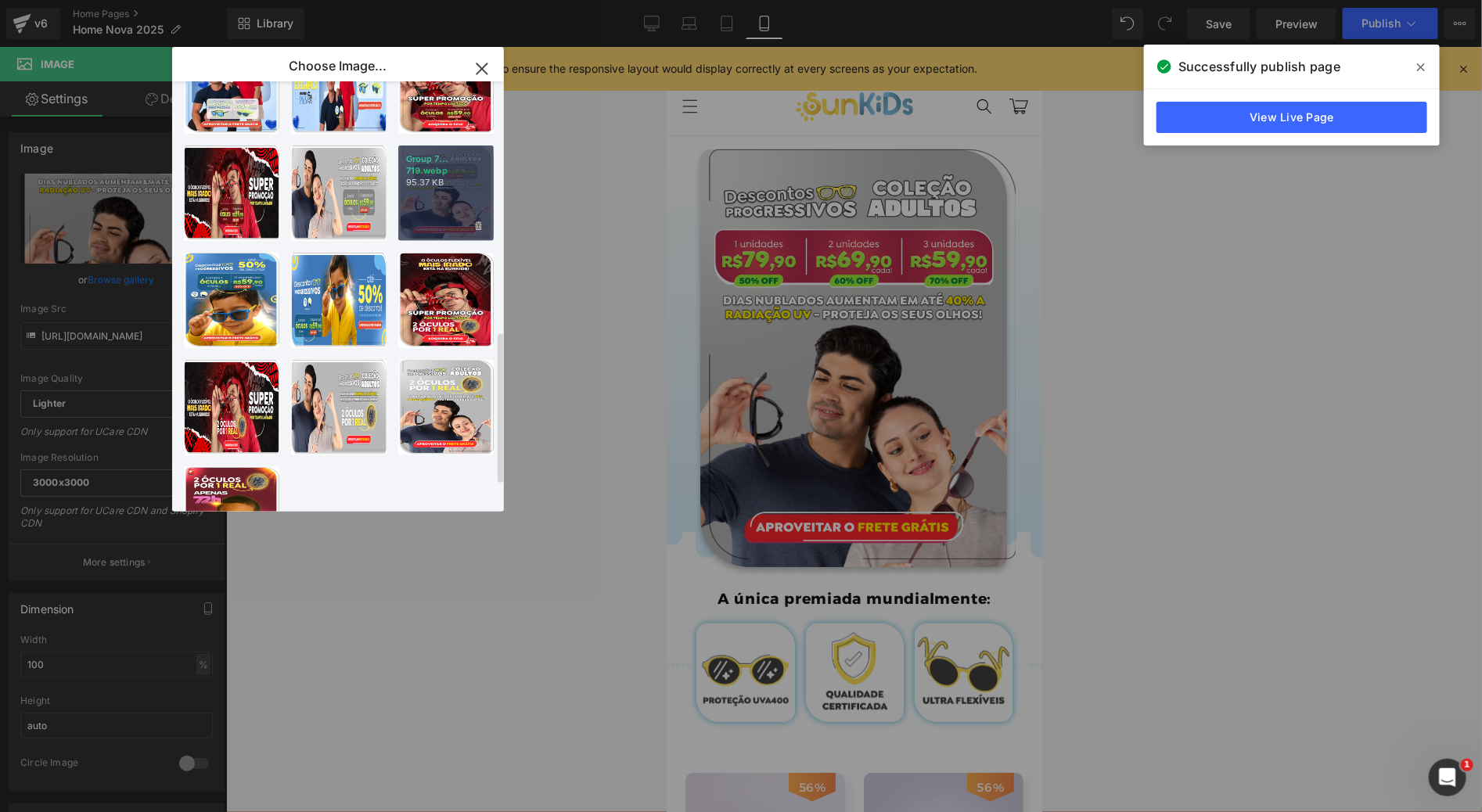
click at [419, 207] on div "Group 7... 719.webp 95.37 KB" at bounding box center [445, 193] width 95 height 95
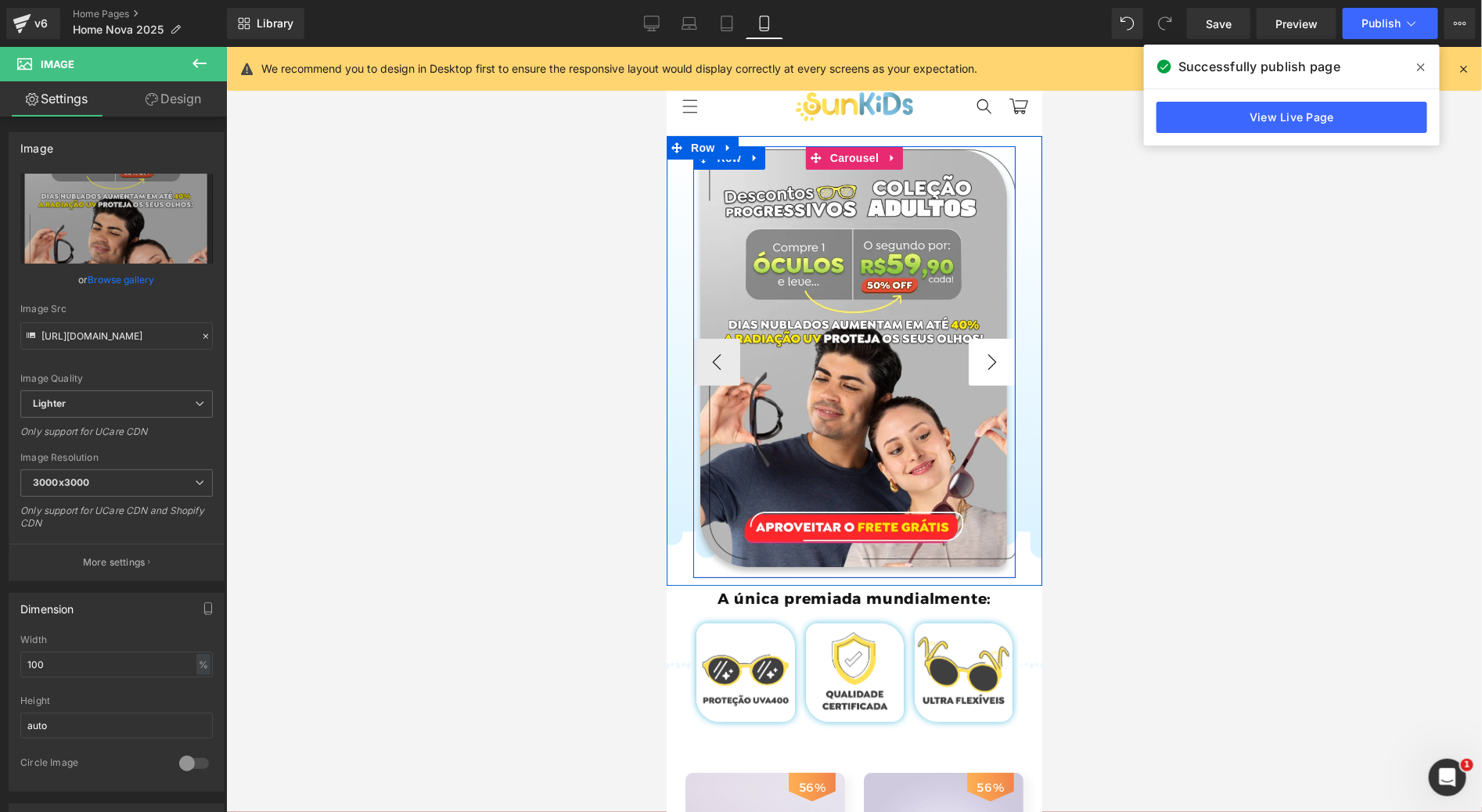
click at [988, 363] on button "›" at bounding box center [991, 361] width 47 height 47
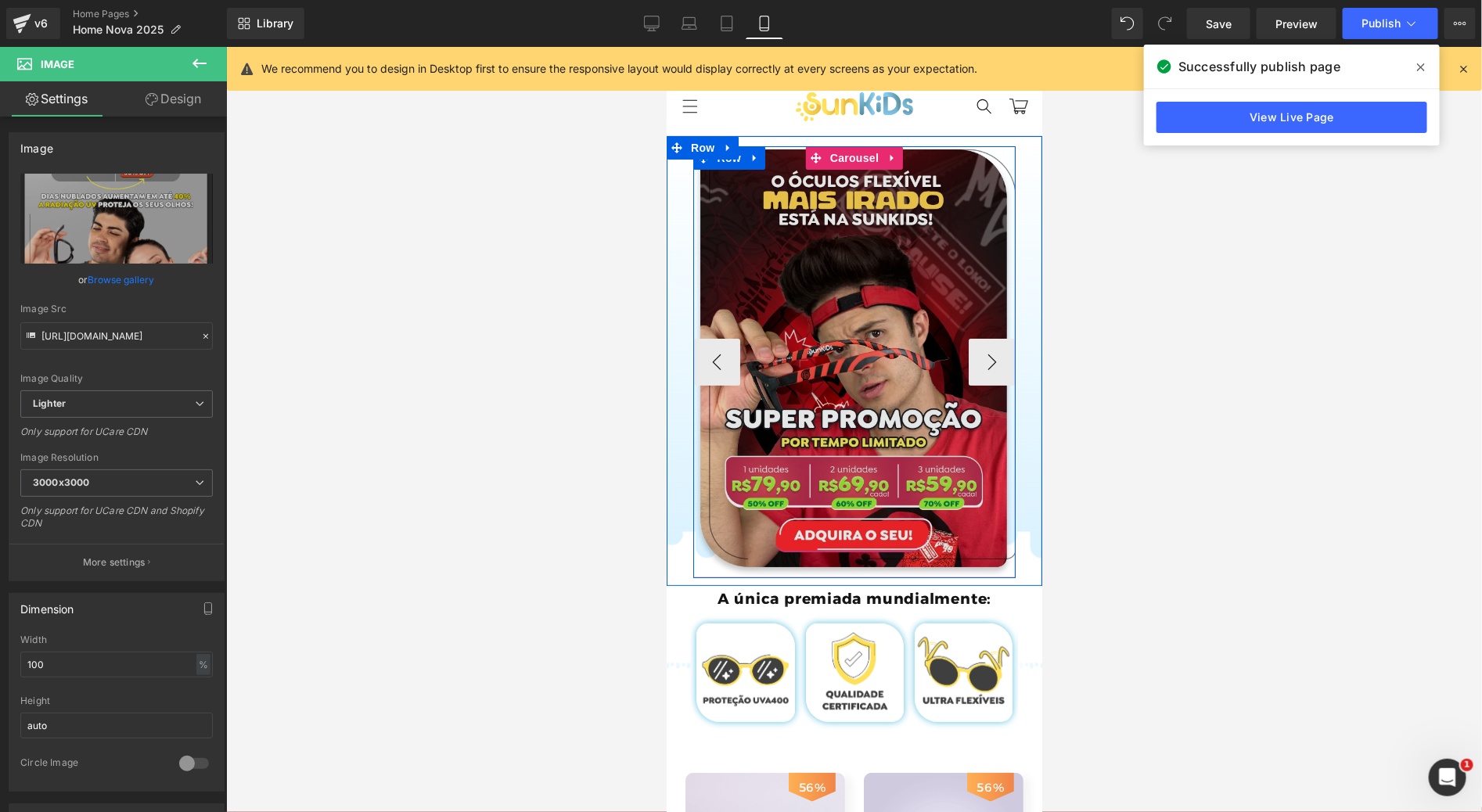
click at [868, 270] on img at bounding box center [854, 361] width 323 height 432
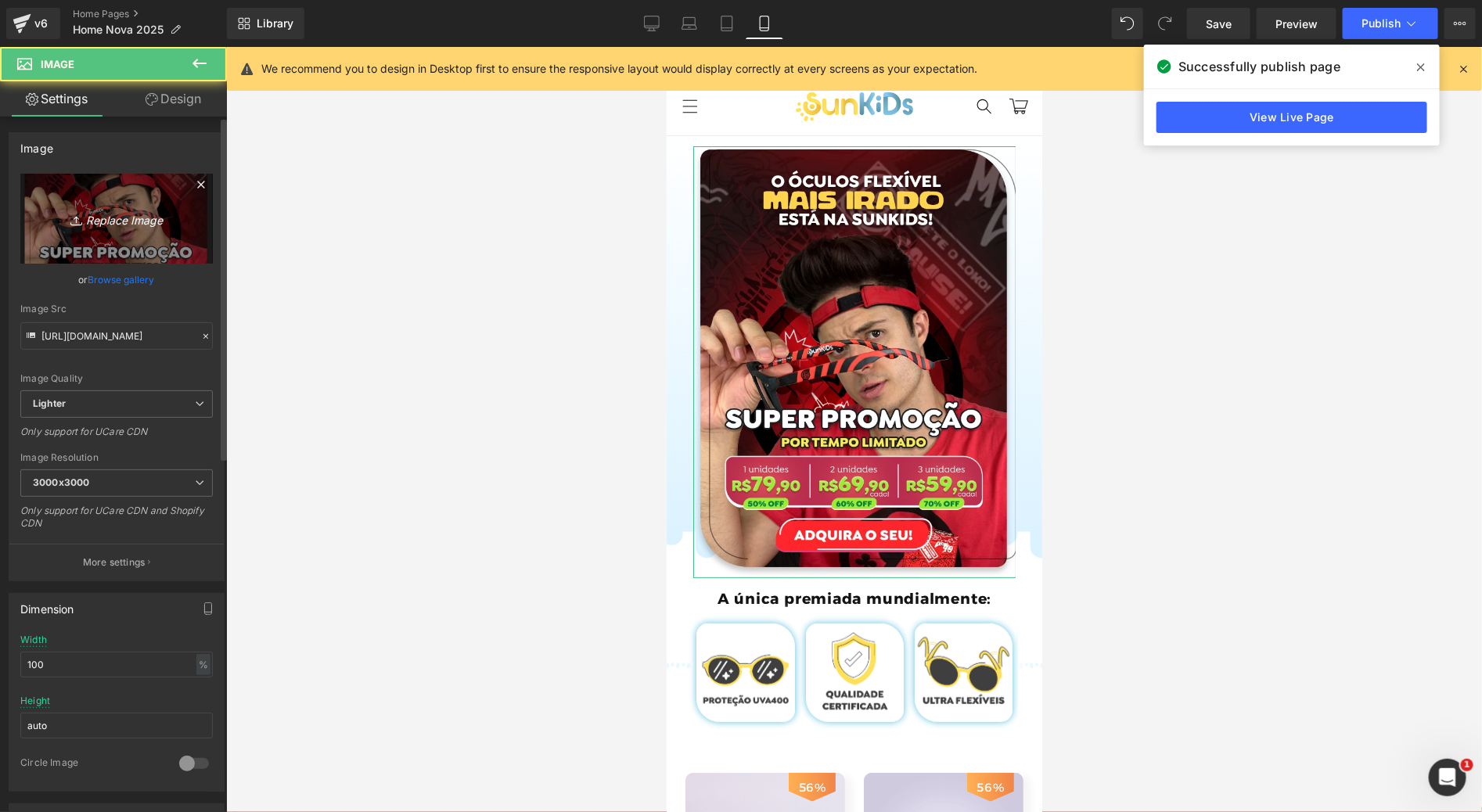
click at [95, 222] on icon "Replace Image" at bounding box center [116, 218] width 125 height 19
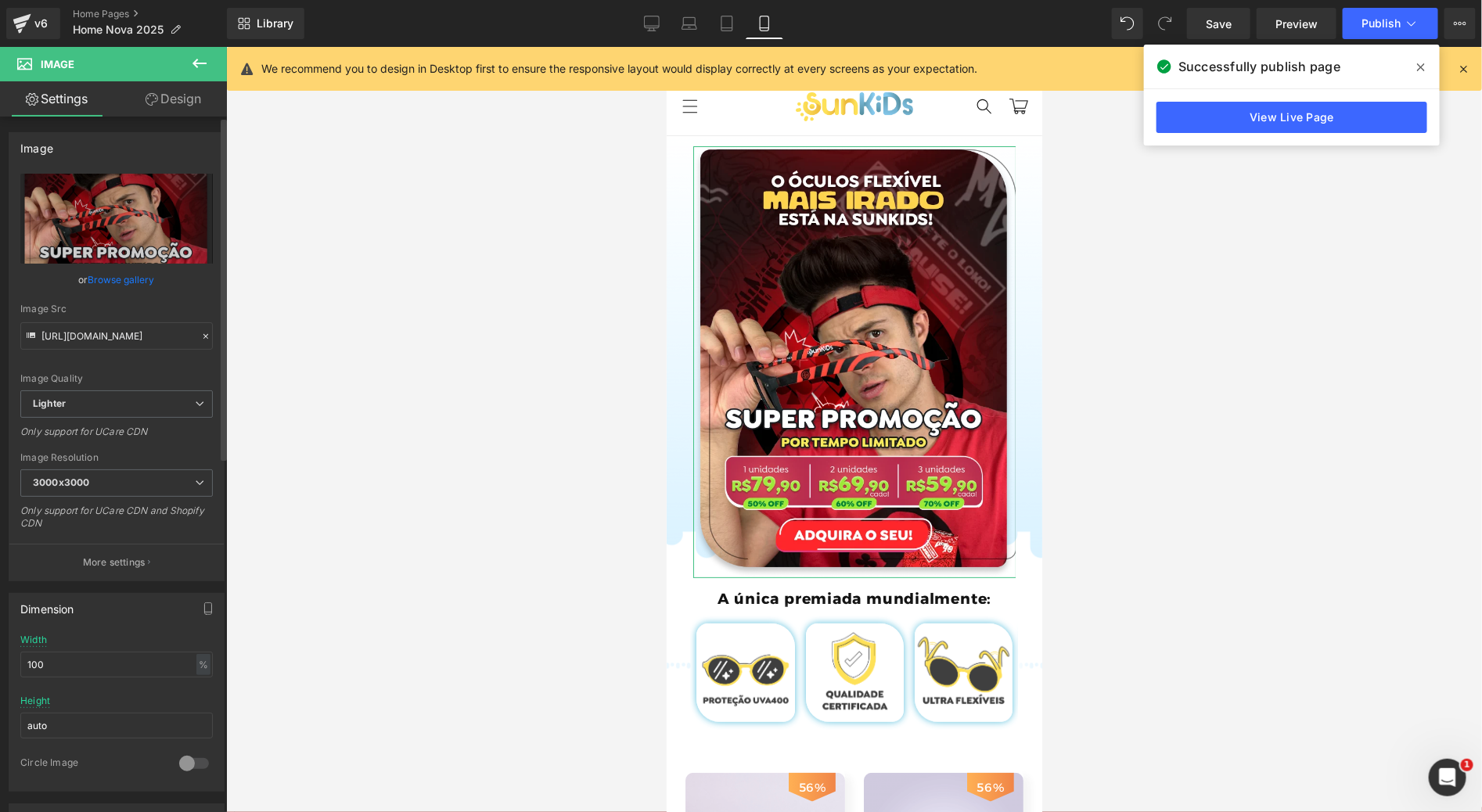
click at [138, 287] on link "Browse gallery" at bounding box center [121, 279] width 67 height 27
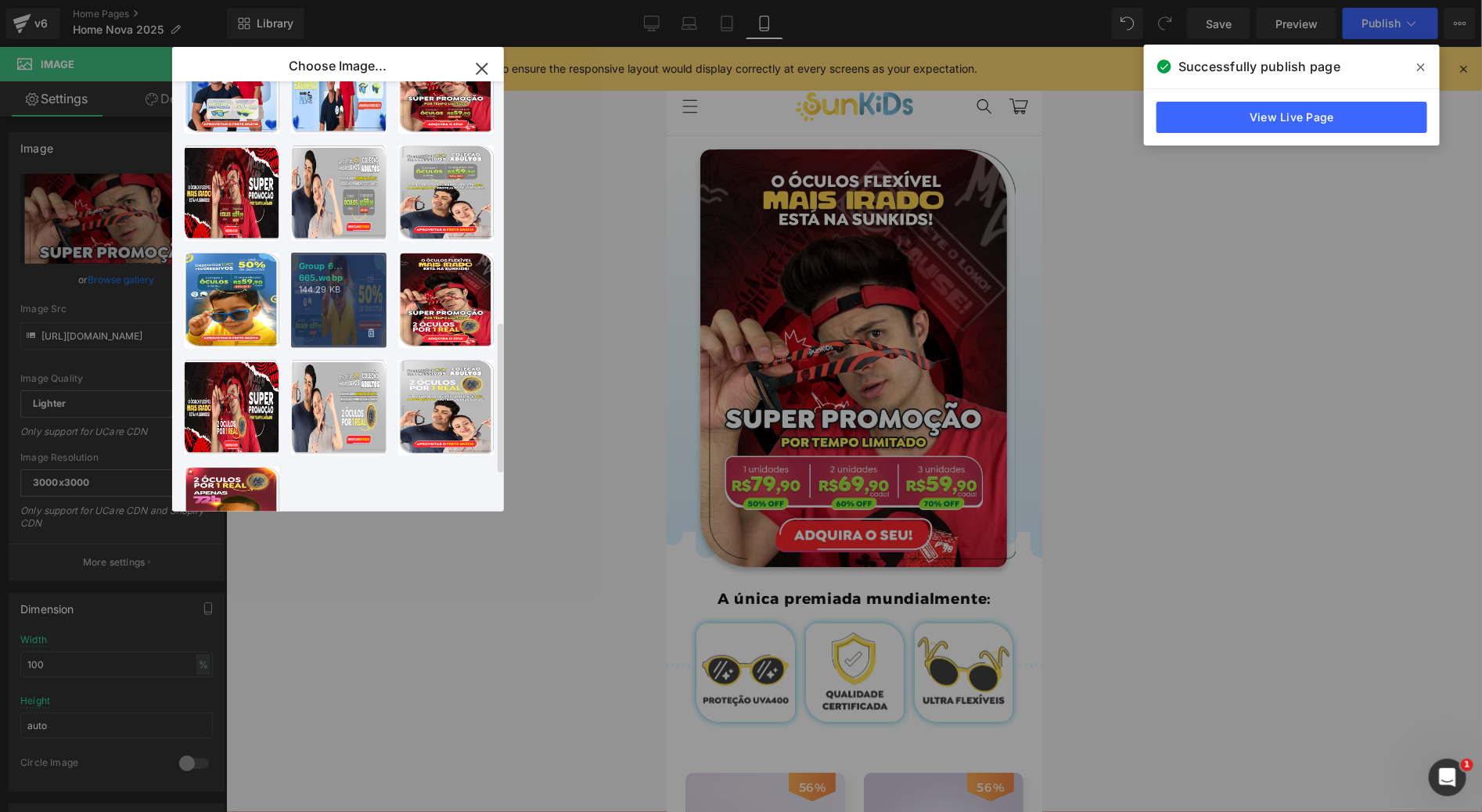
scroll to position [587, 0]
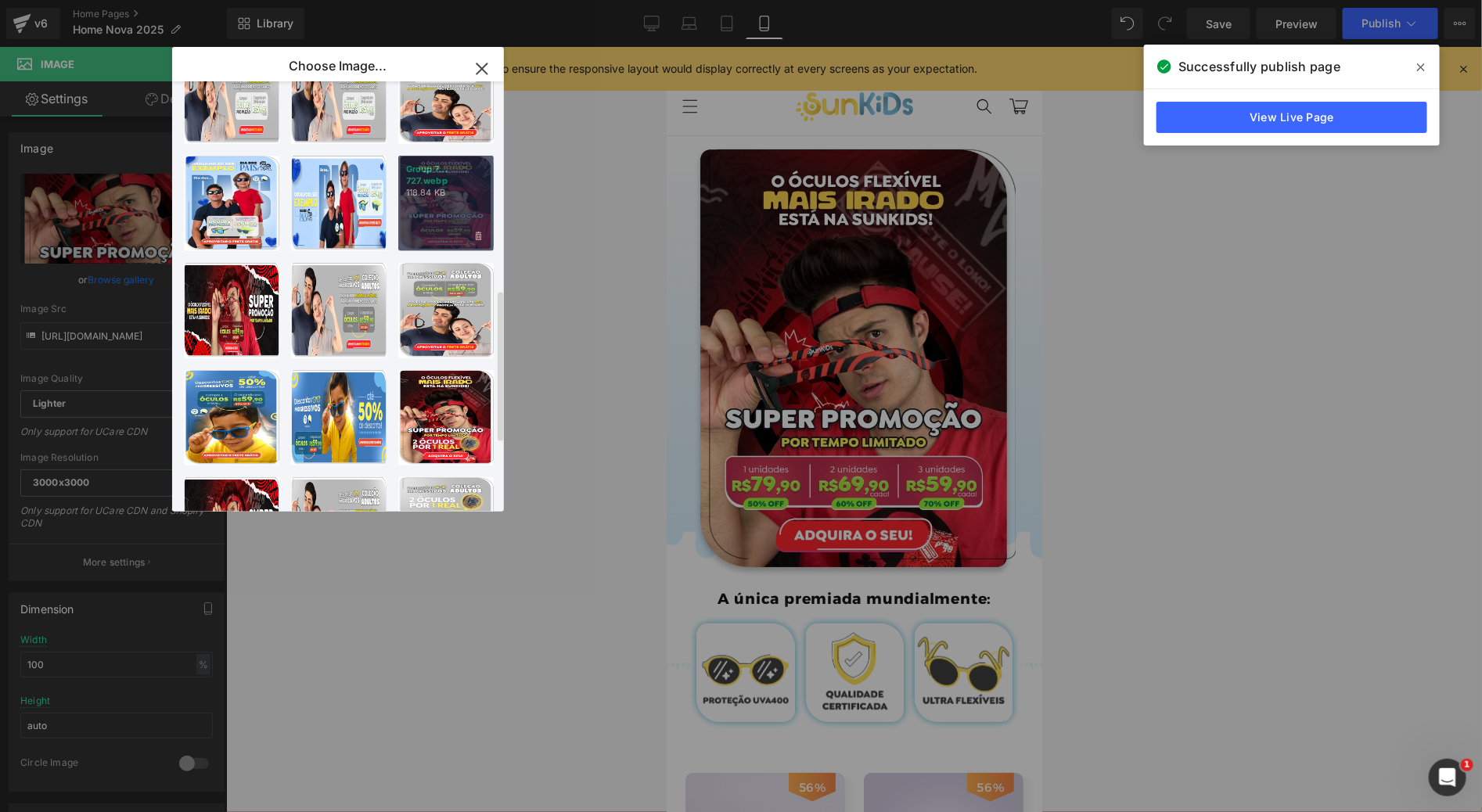
click at [449, 179] on p "Group 7... 727.webp" at bounding box center [445, 175] width 80 height 24
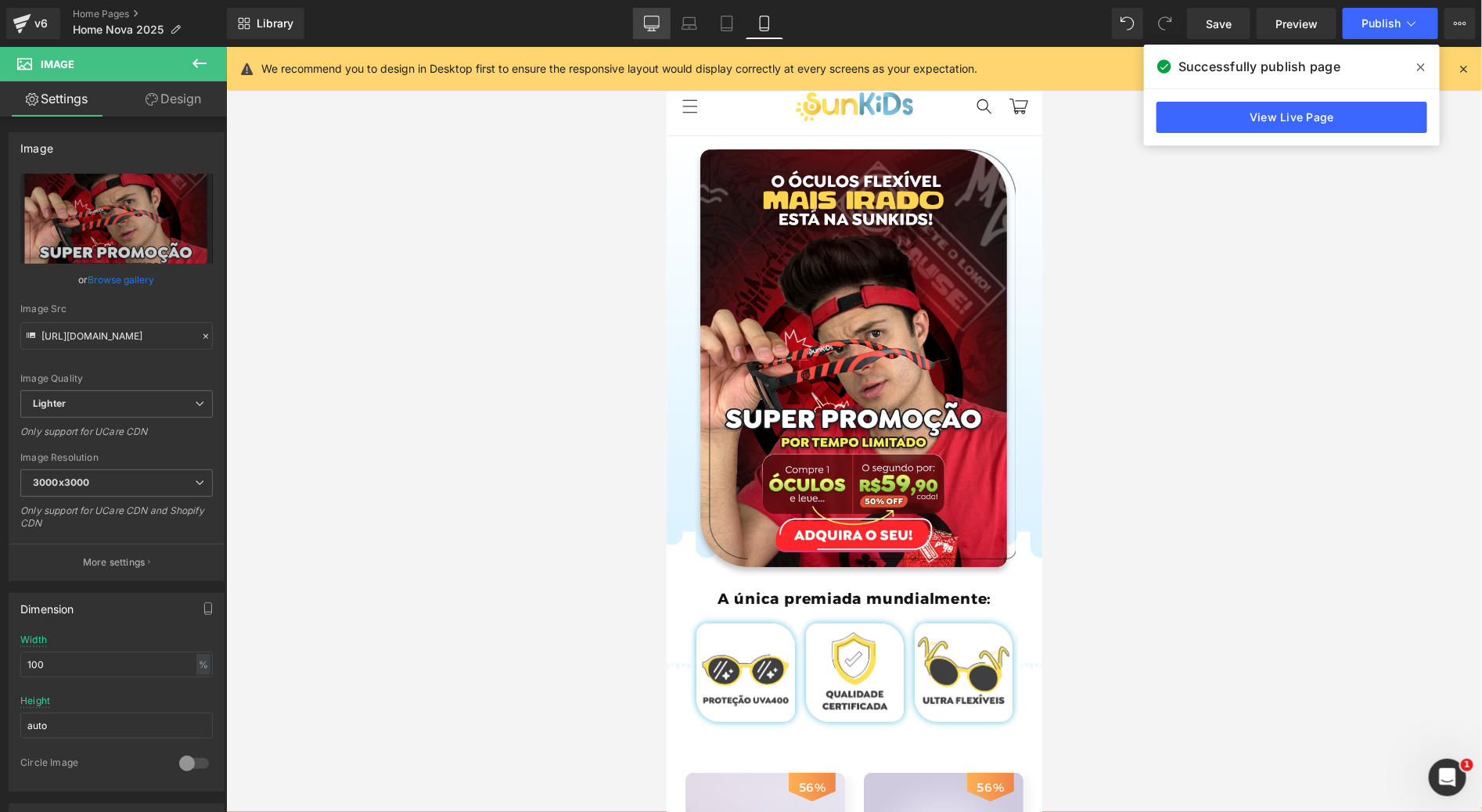
click at [653, 11] on link "Desktop" at bounding box center [651, 24] width 38 height 32
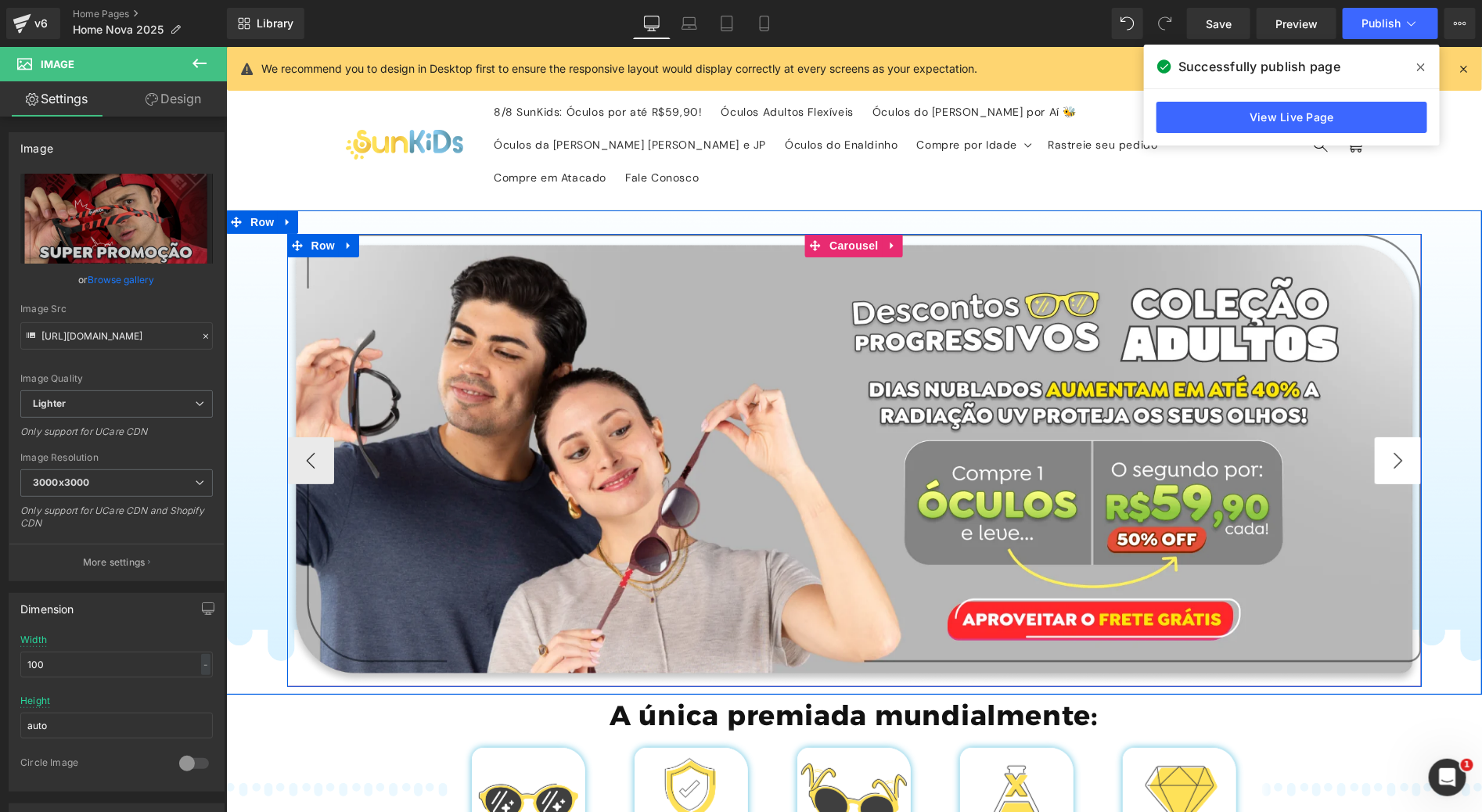
click at [1404, 436] on button "›" at bounding box center [1397, 459] width 47 height 47
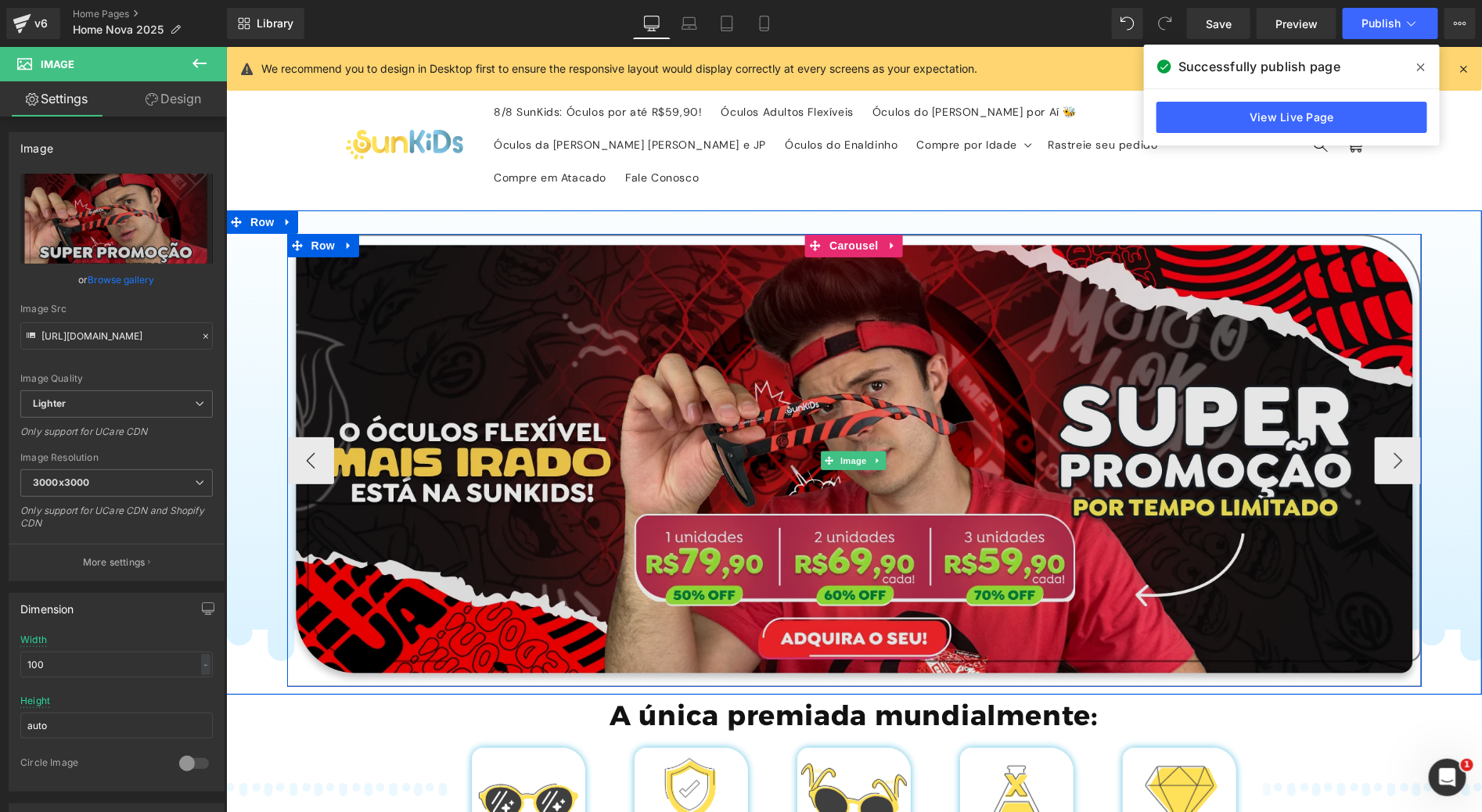
click at [967, 313] on img at bounding box center [853, 459] width 1134 height 452
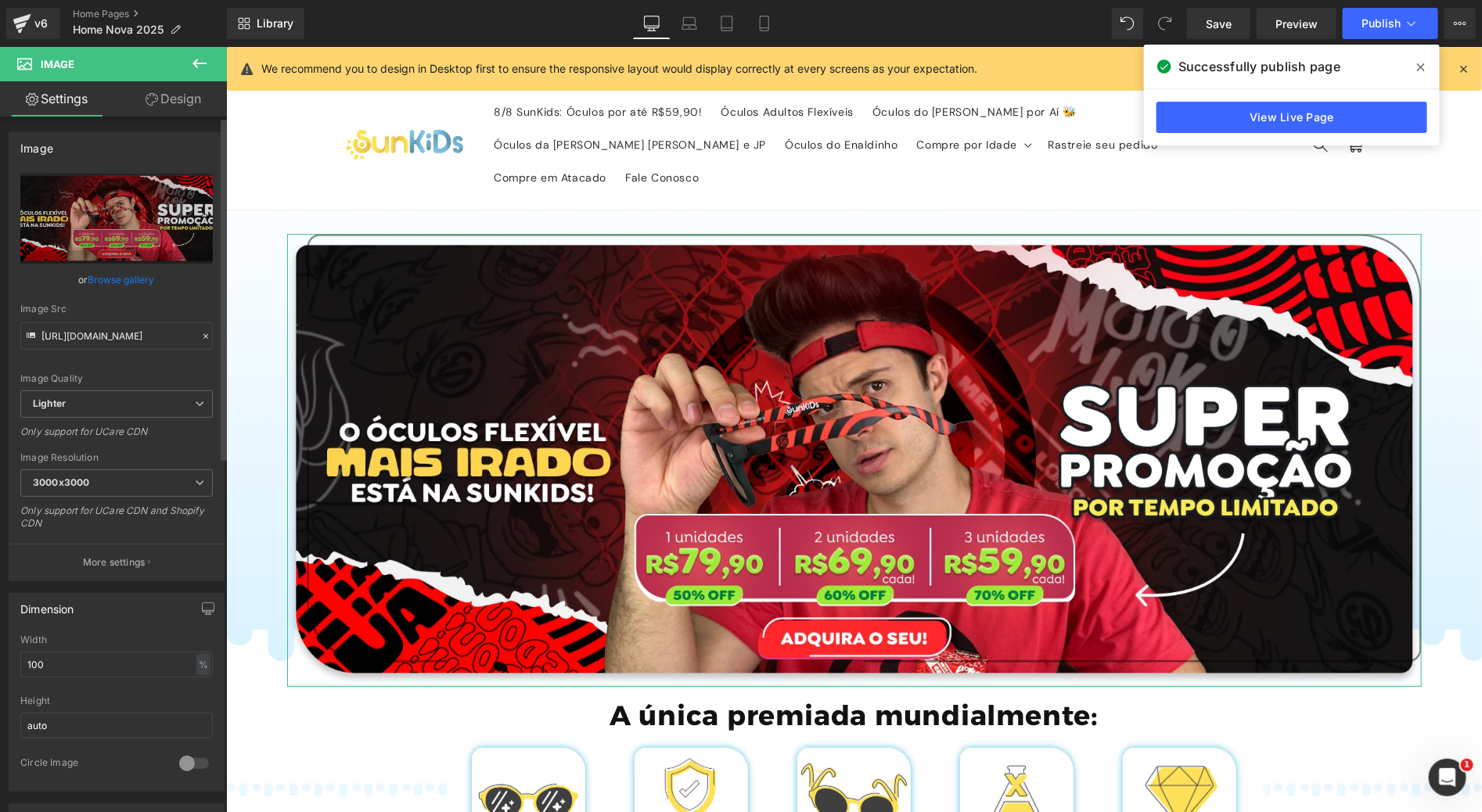
click at [120, 280] on link "Browse gallery" at bounding box center [121, 279] width 67 height 27
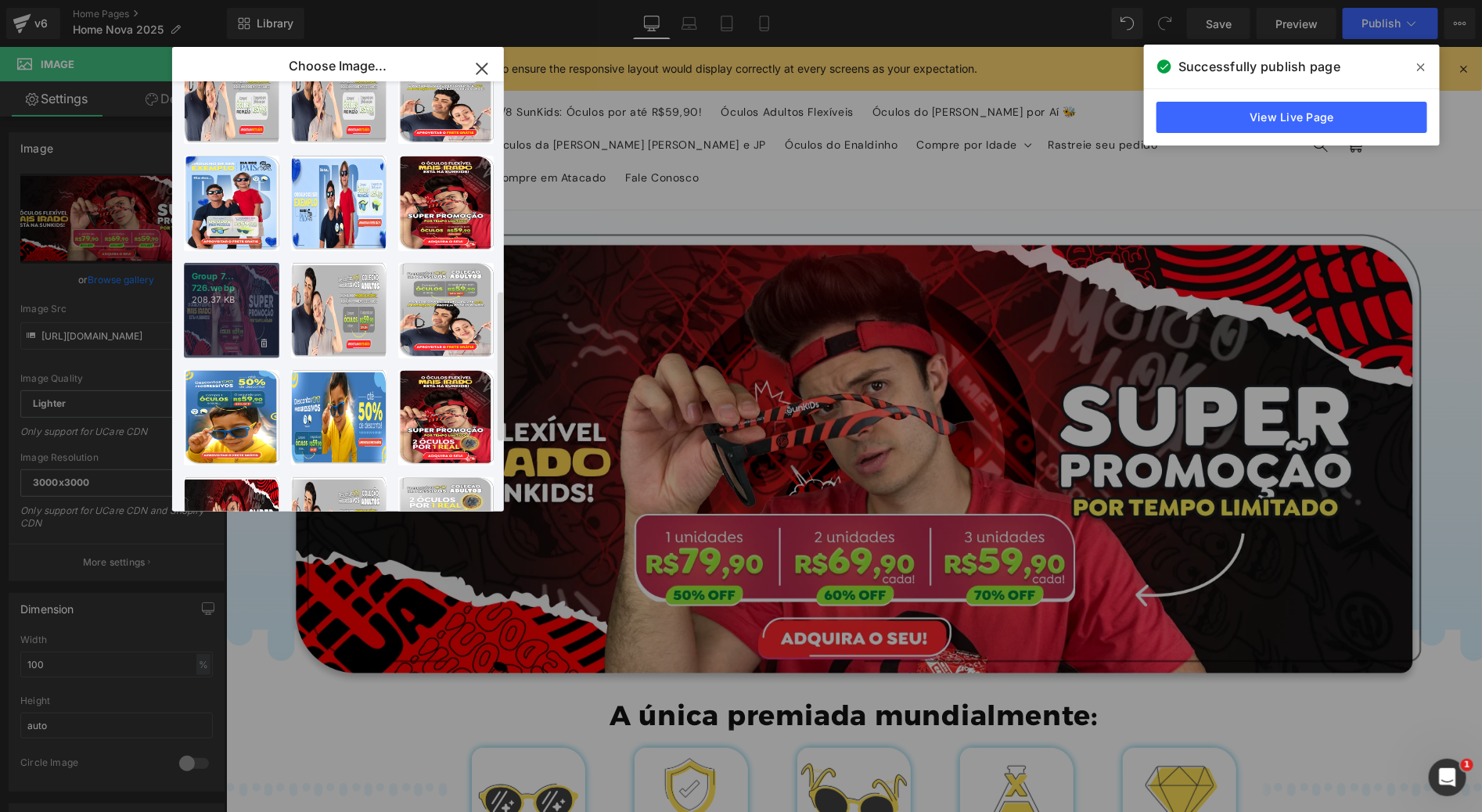
click at [254, 292] on p "Group 7... 726.webp" at bounding box center [231, 282] width 80 height 24
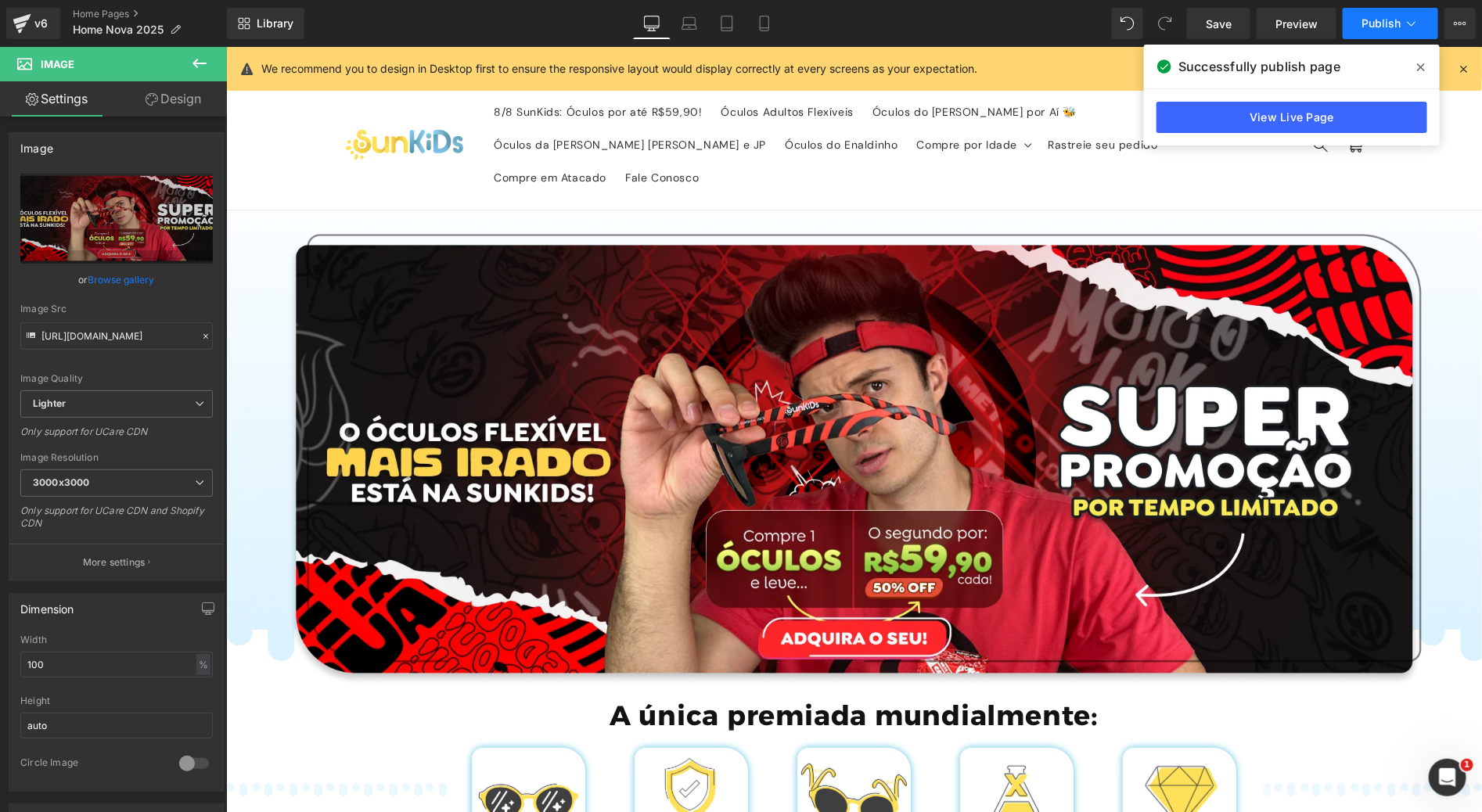
click at [1354, 26] on button "Publish" at bounding box center [1390, 24] width 95 height 32
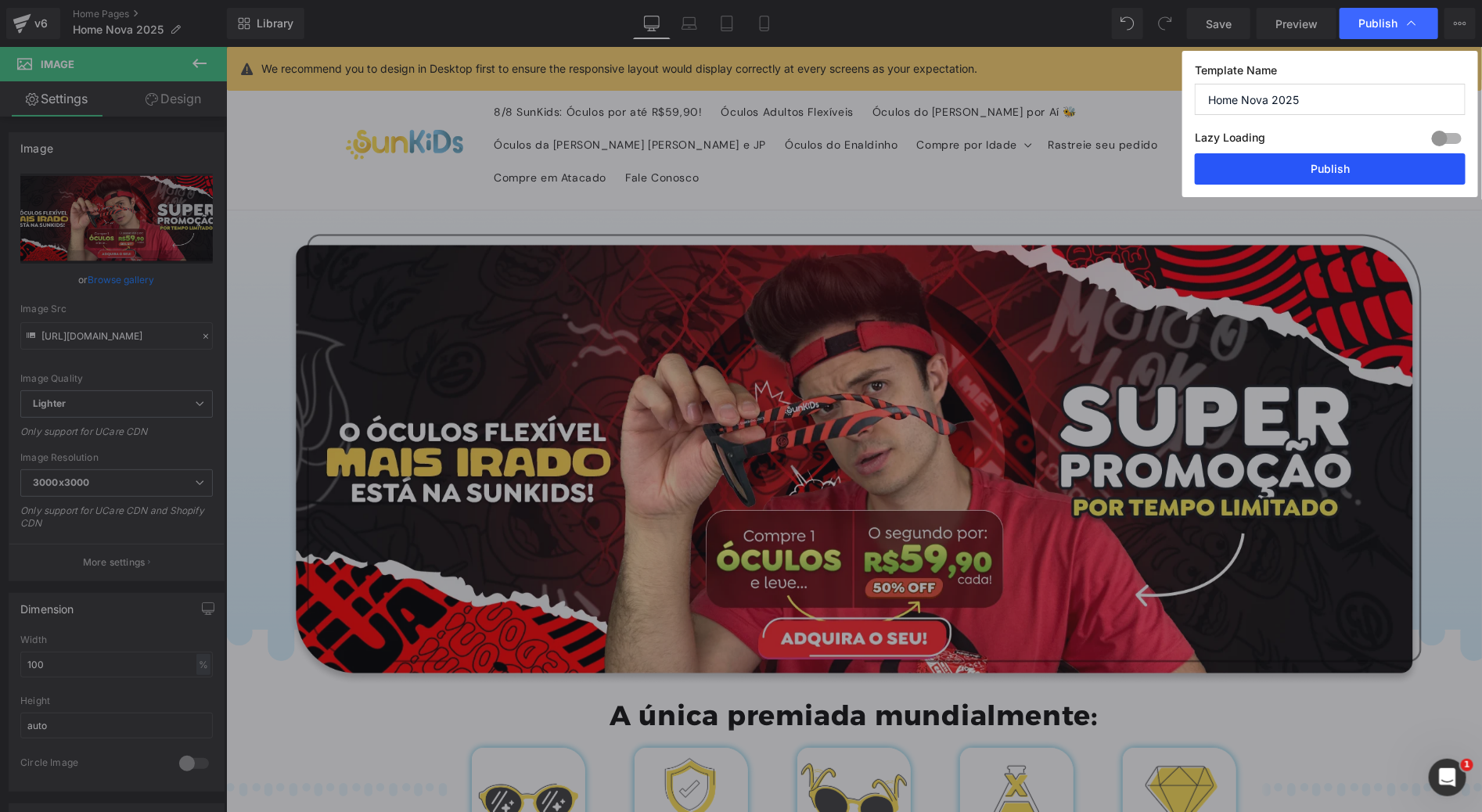
click at [1321, 181] on button "Publish" at bounding box center [1330, 169] width 271 height 32
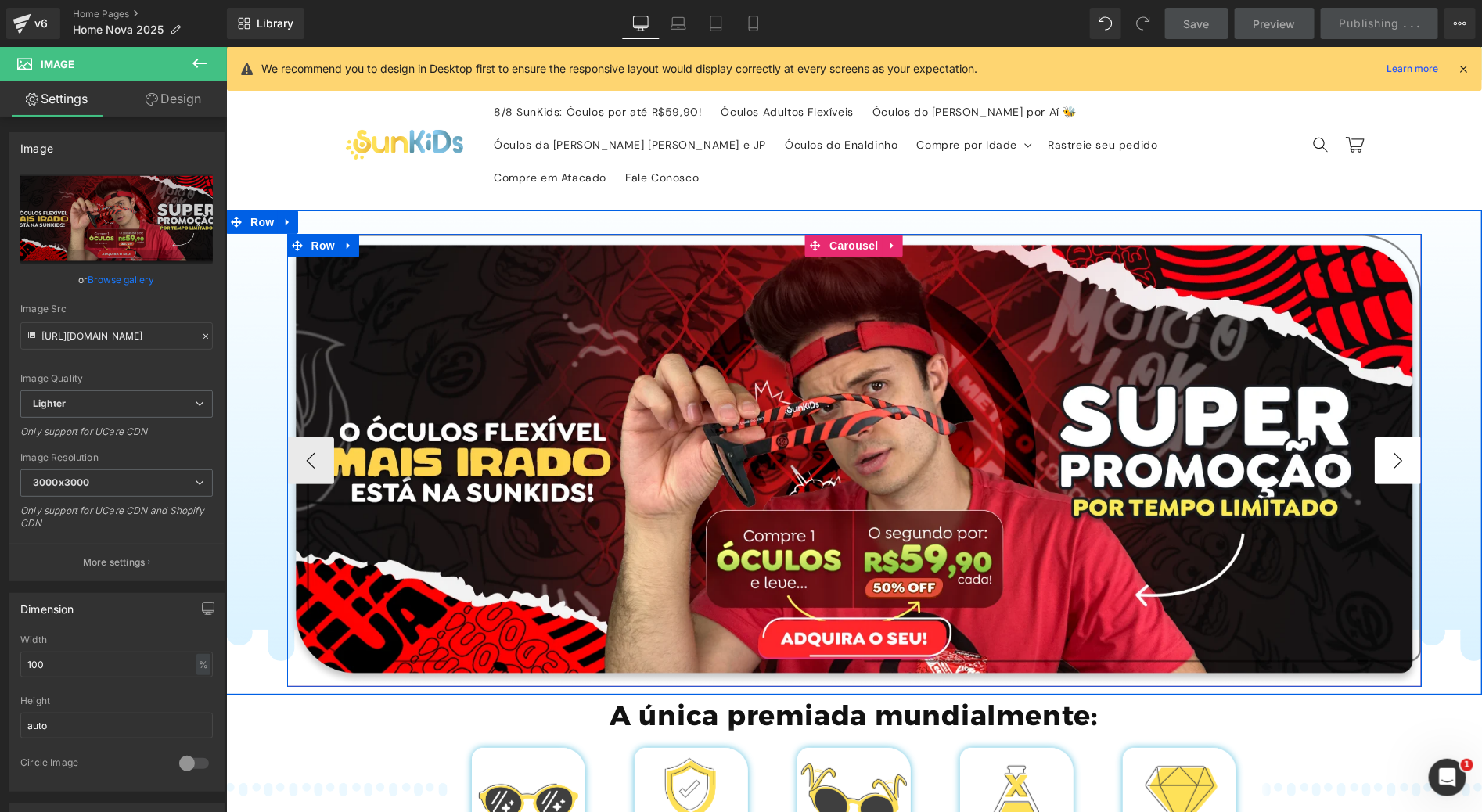
click at [1404, 436] on button "›" at bounding box center [1397, 459] width 47 height 47
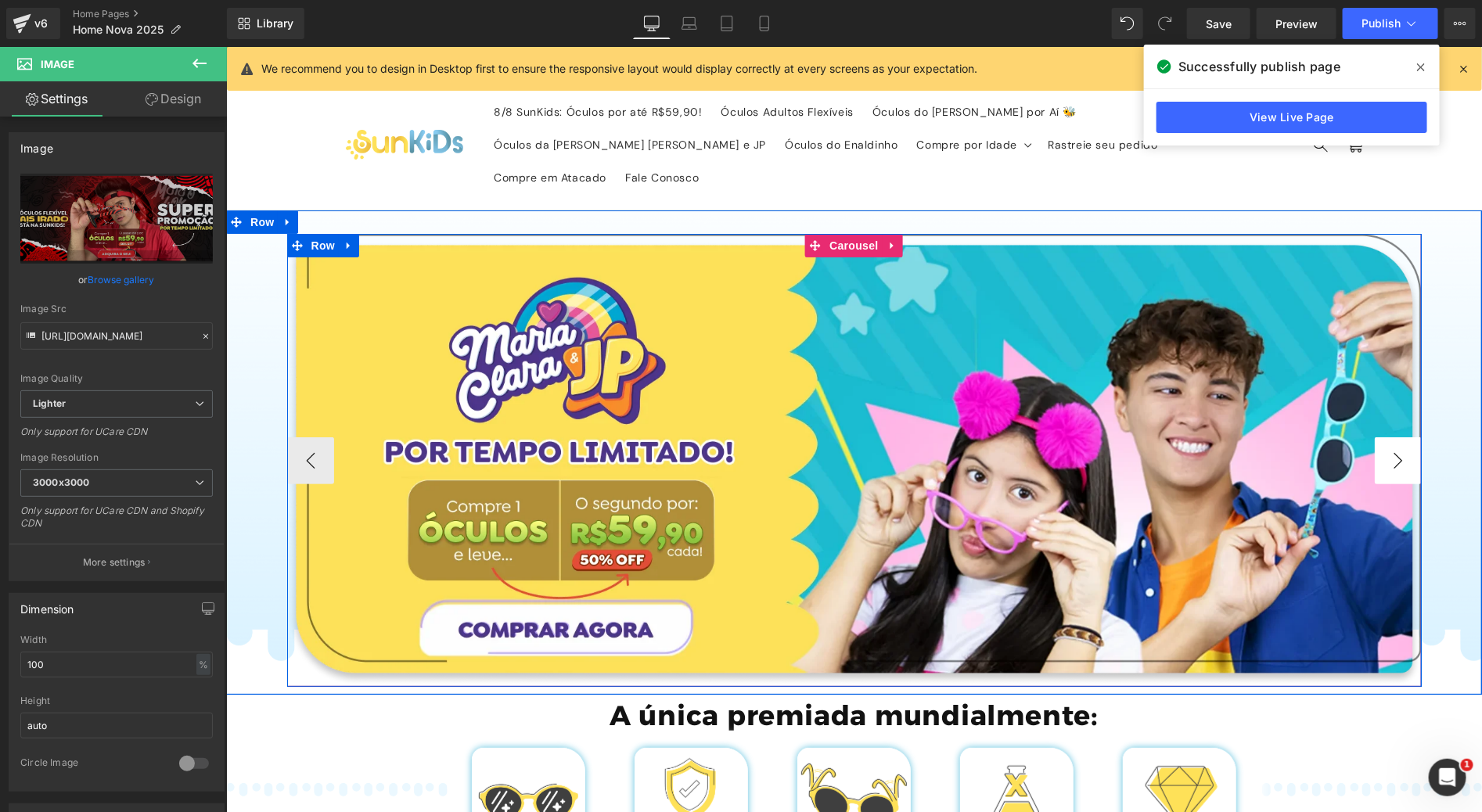
click at [1404, 436] on button "›" at bounding box center [1397, 459] width 47 height 47
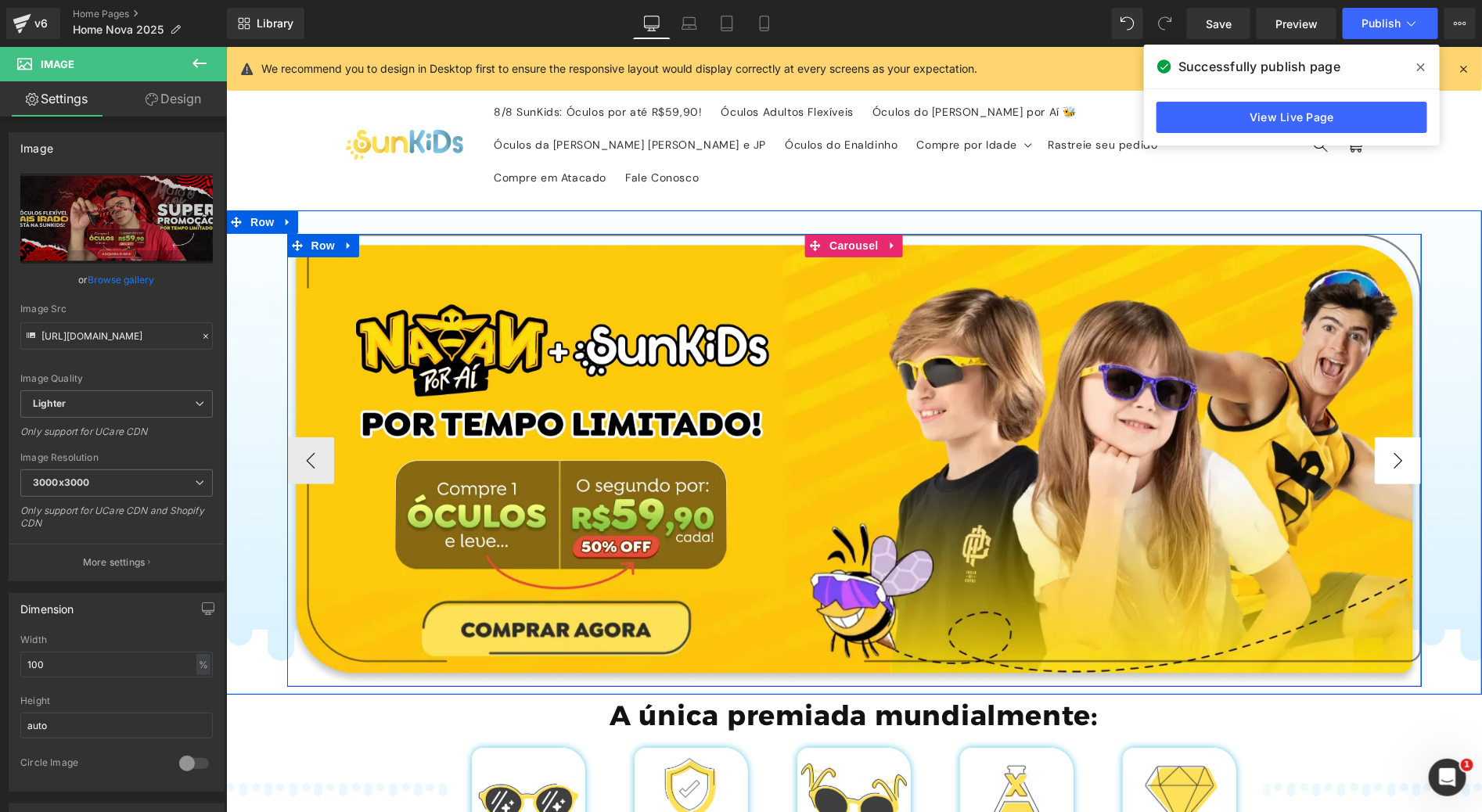
click at [1404, 436] on button "›" at bounding box center [1397, 459] width 47 height 47
click at [317, 436] on button "‹" at bounding box center [309, 459] width 47 height 47
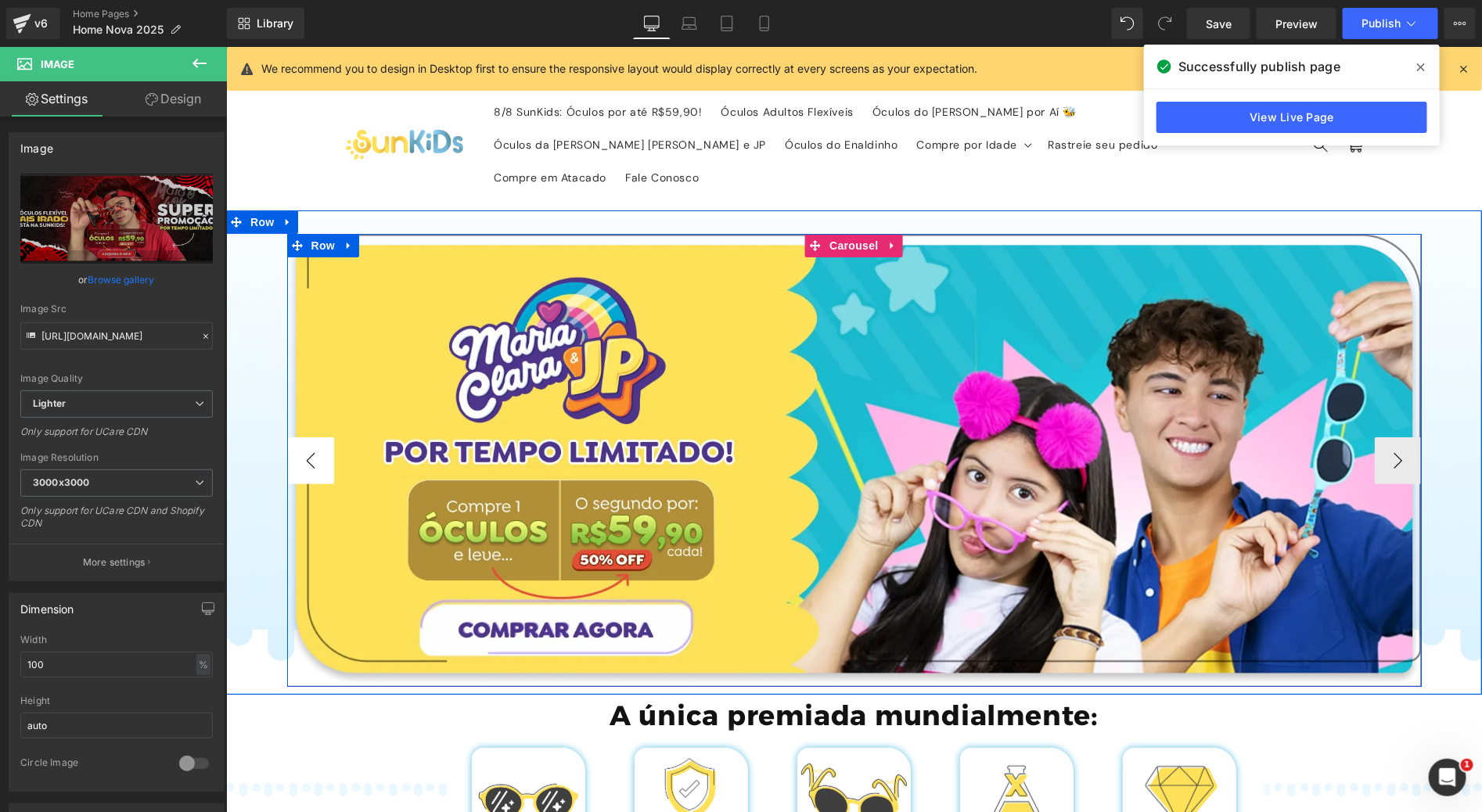
click at [317, 436] on button "‹" at bounding box center [309, 459] width 47 height 47
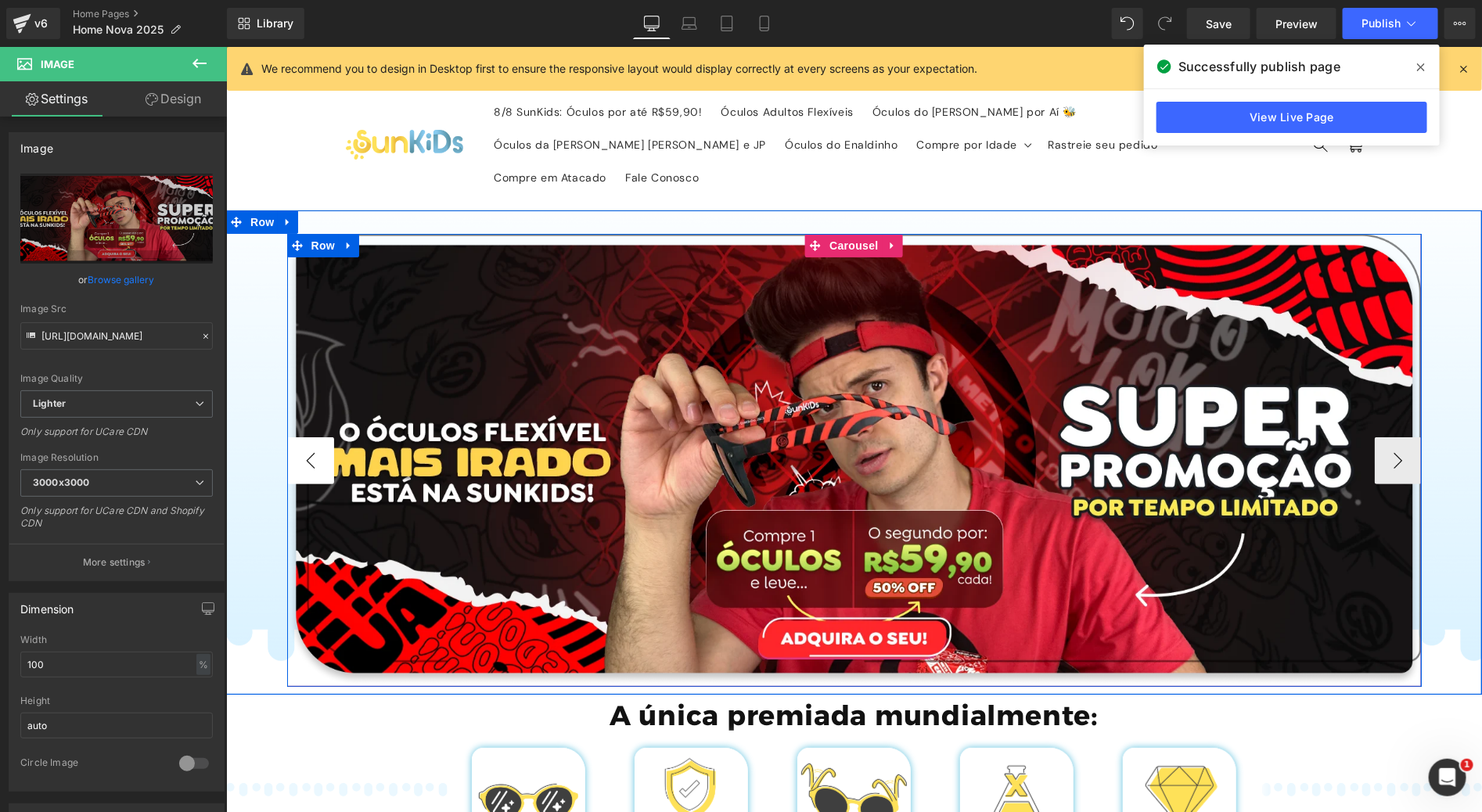
click at [317, 436] on button "‹" at bounding box center [309, 459] width 47 height 47
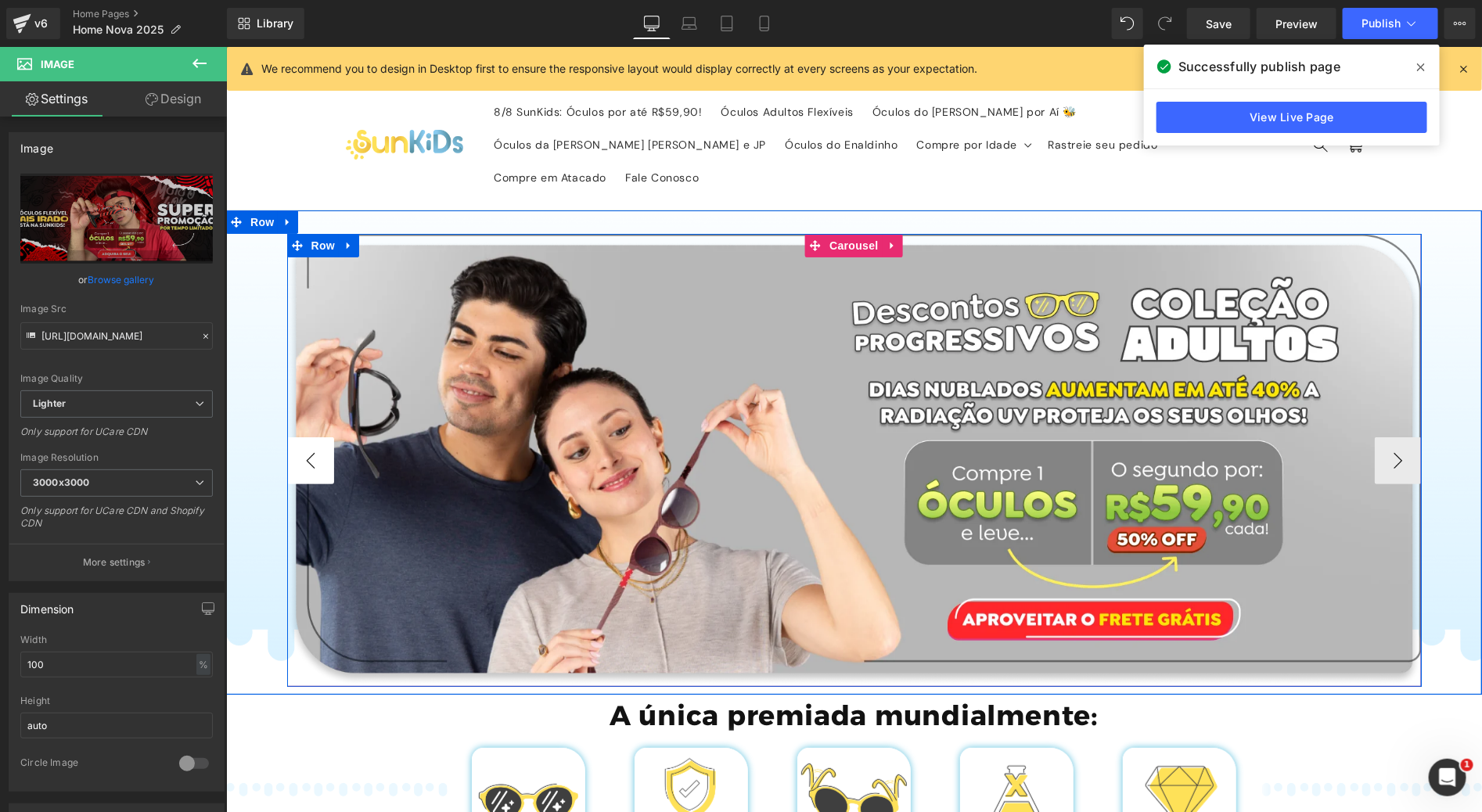
click at [317, 436] on button "‹" at bounding box center [309, 459] width 47 height 47
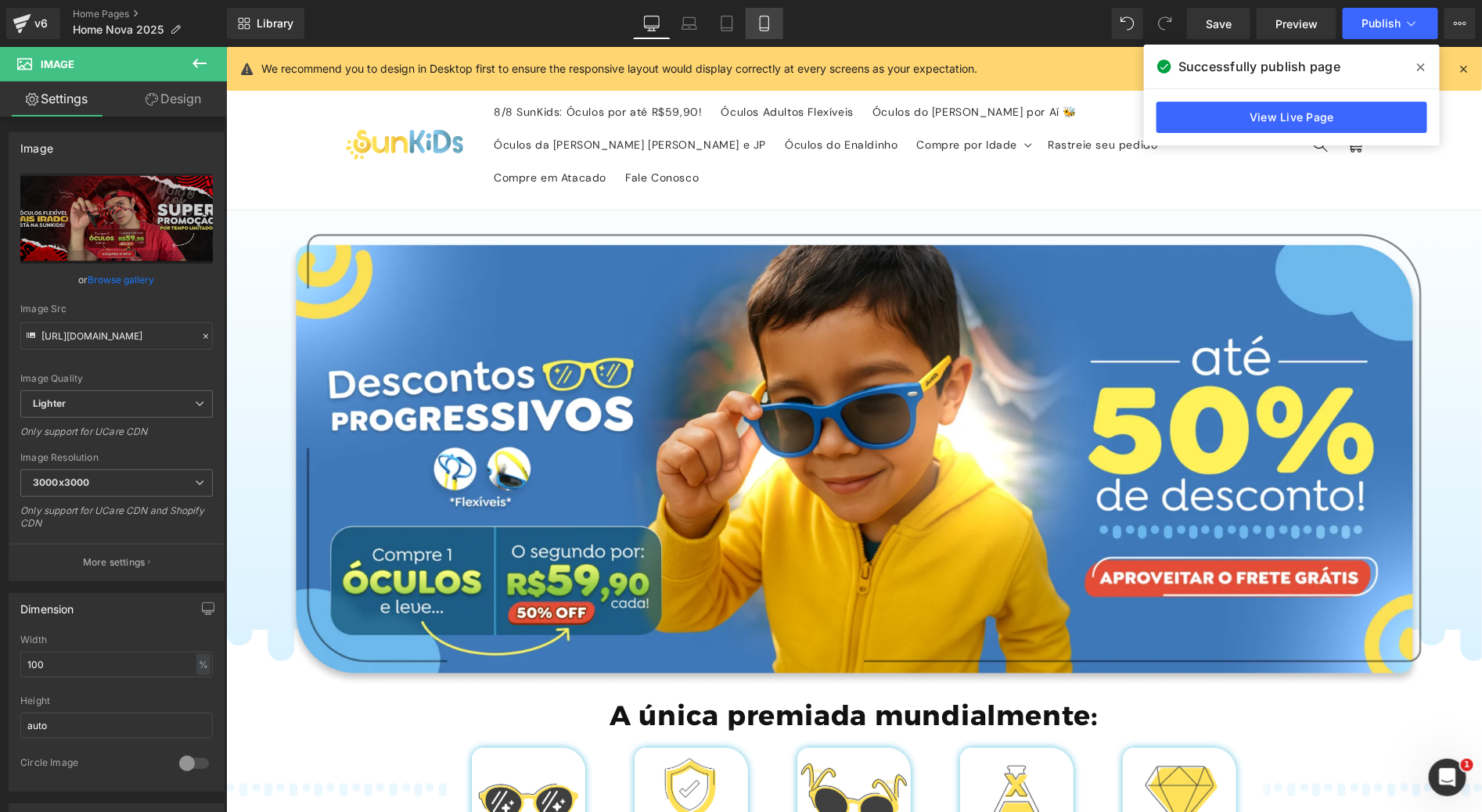
click at [760, 8] on link "Mobile" at bounding box center [764, 24] width 38 height 32
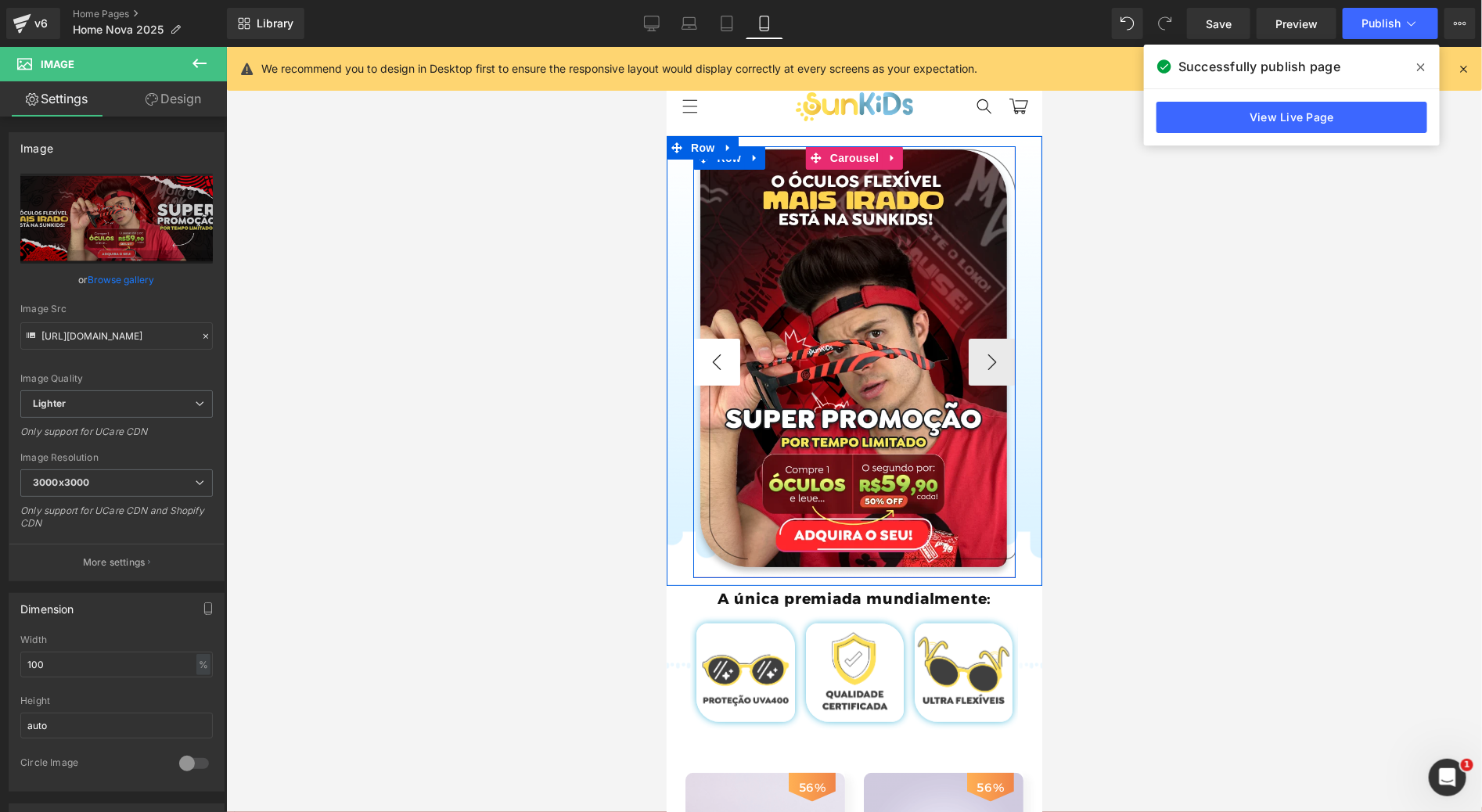
click at [718, 362] on button "‹" at bounding box center [715, 361] width 47 height 47
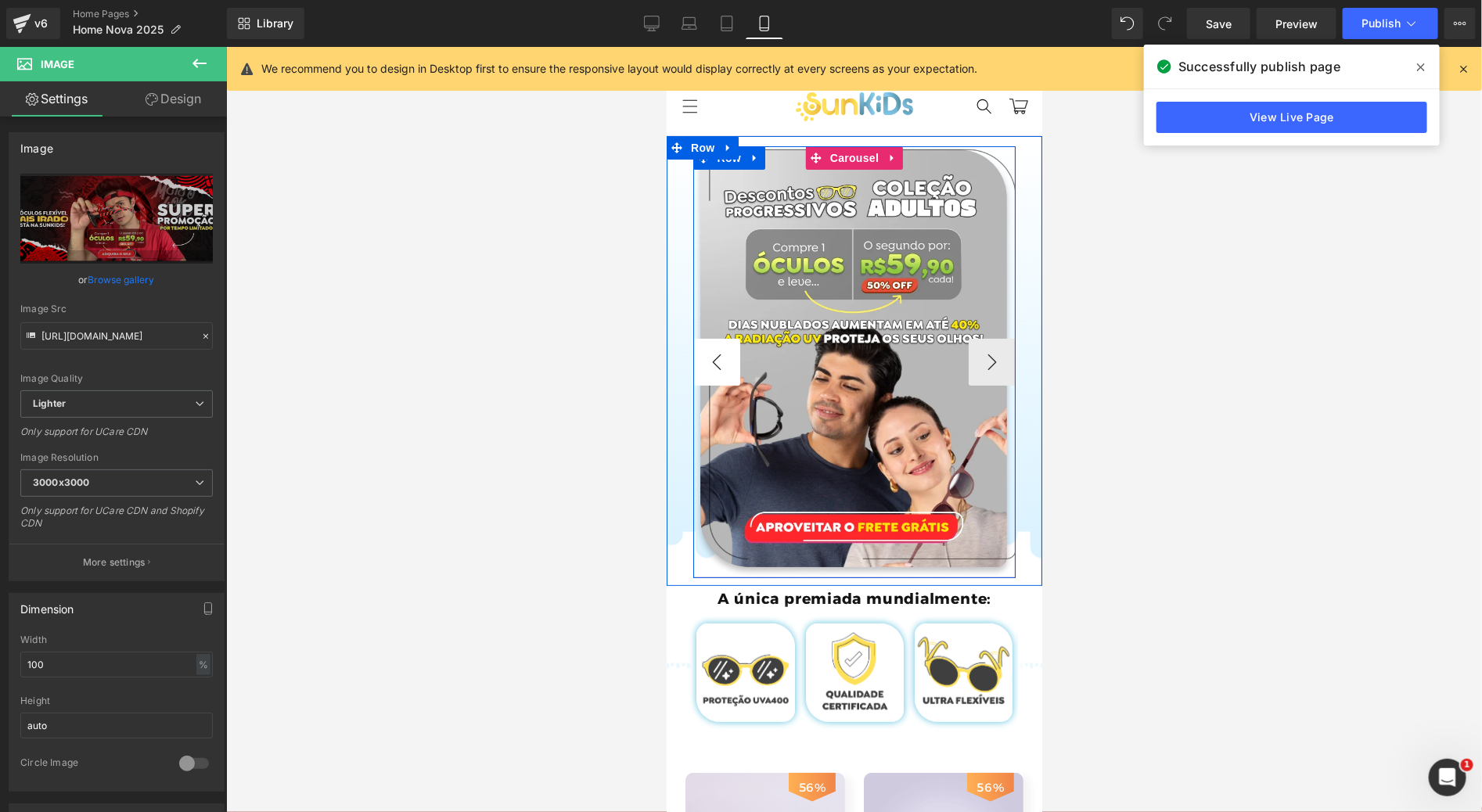
click at [718, 362] on button "‹" at bounding box center [715, 361] width 47 height 47
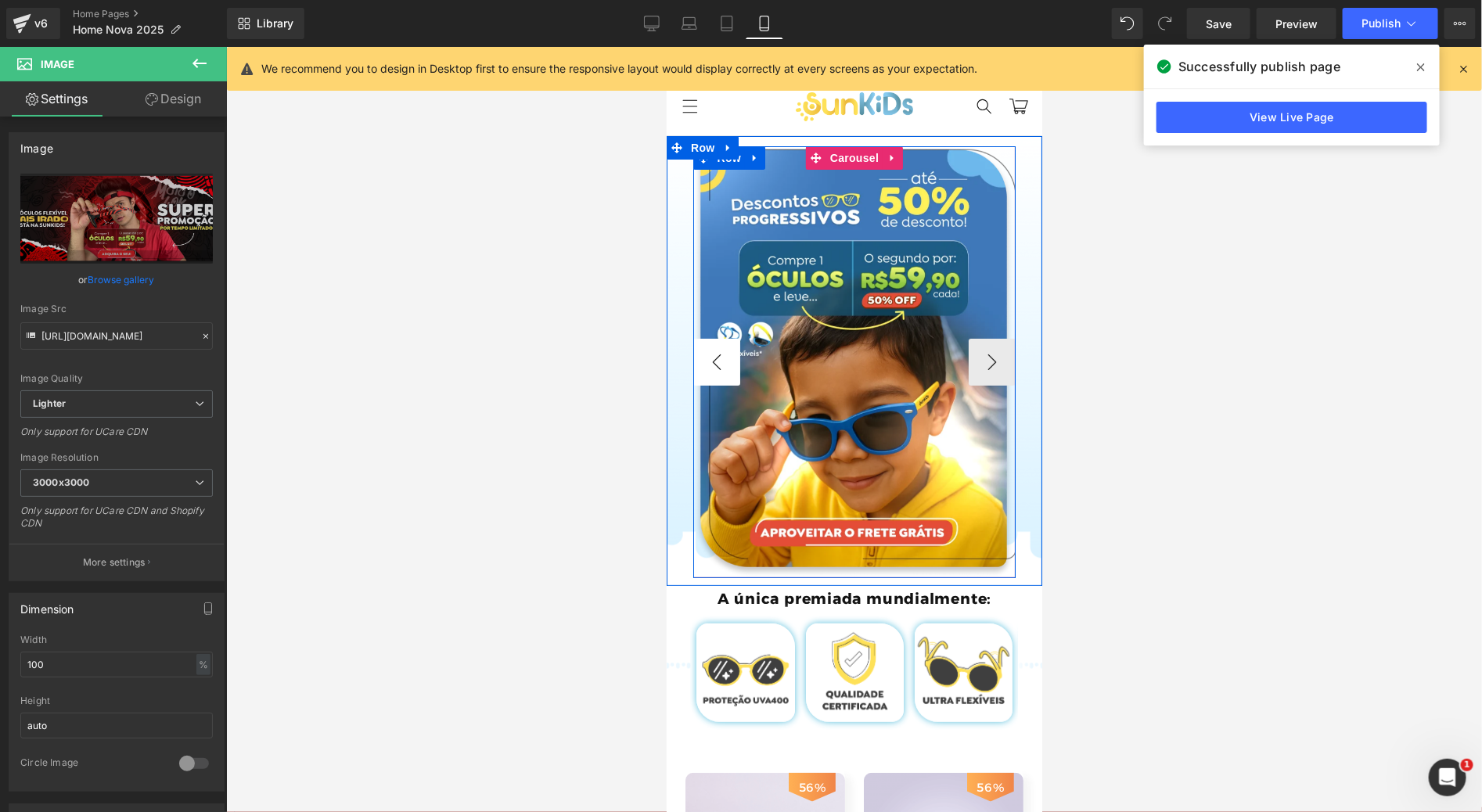
click at [718, 362] on button "‹" at bounding box center [715, 361] width 47 height 47
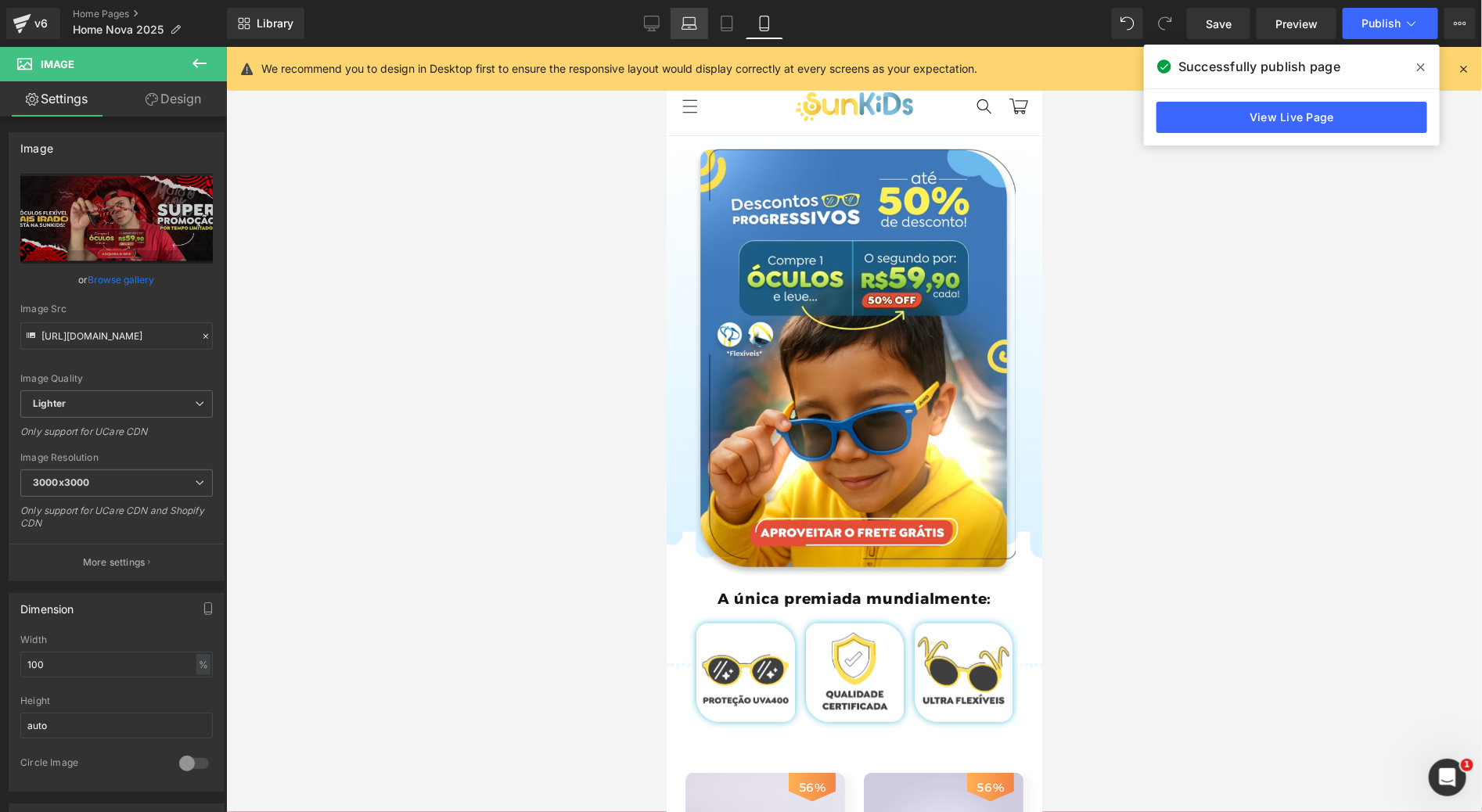
click at [671, 26] on link "Laptop" at bounding box center [689, 24] width 38 height 32
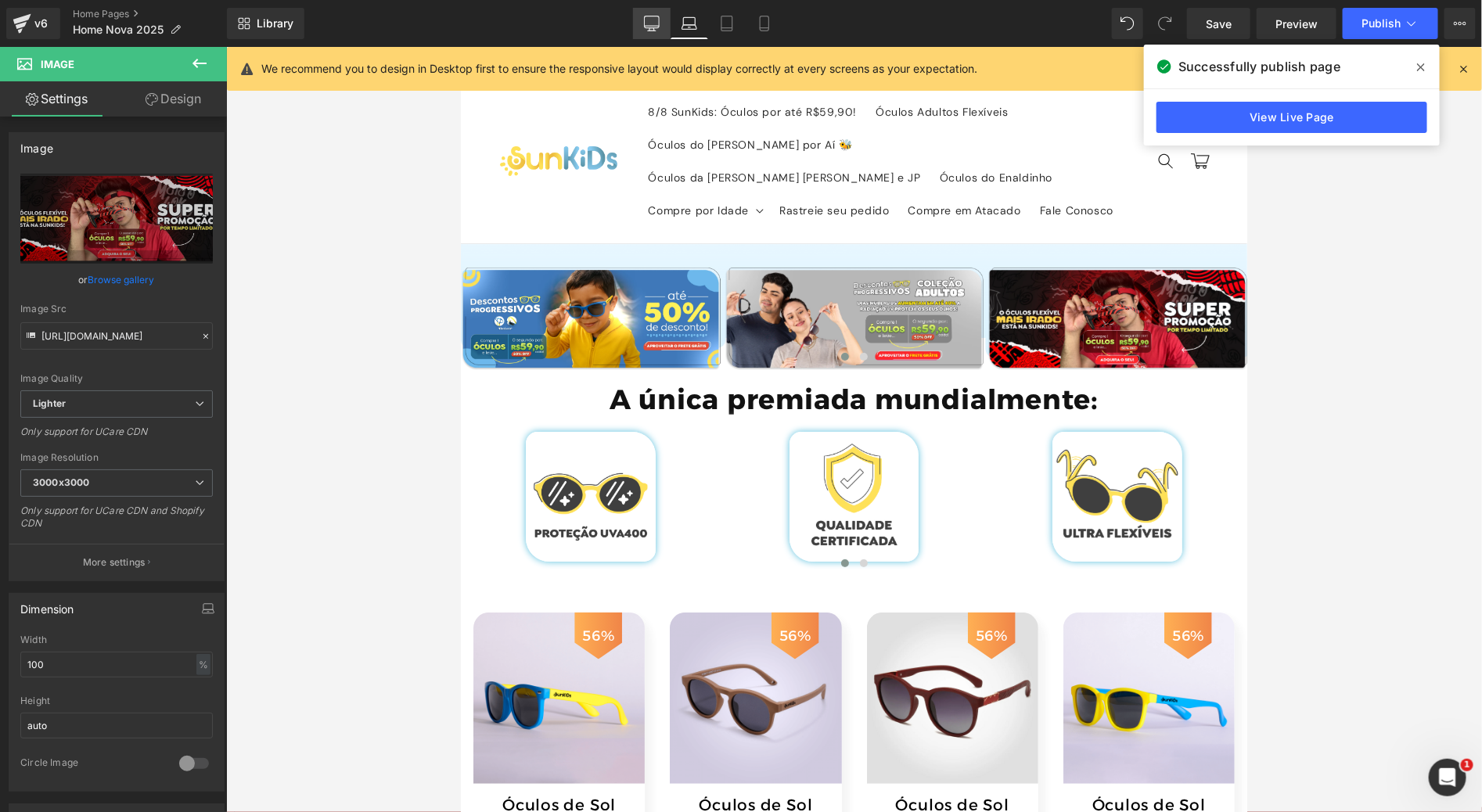
click at [659, 17] on icon at bounding box center [651, 22] width 15 height 11
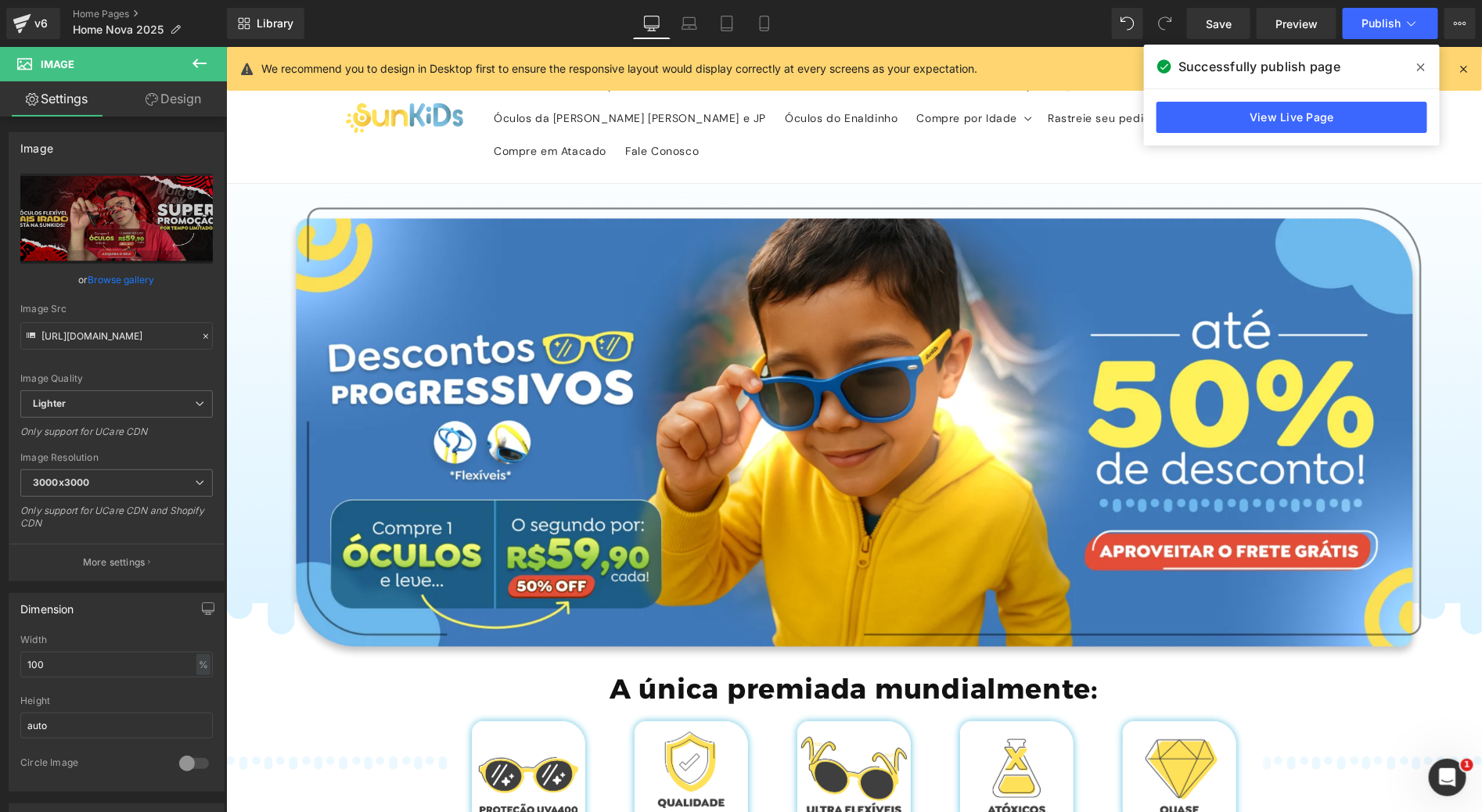
scroll to position [0, 0]
